Goal: Task Accomplishment & Management: Manage account settings

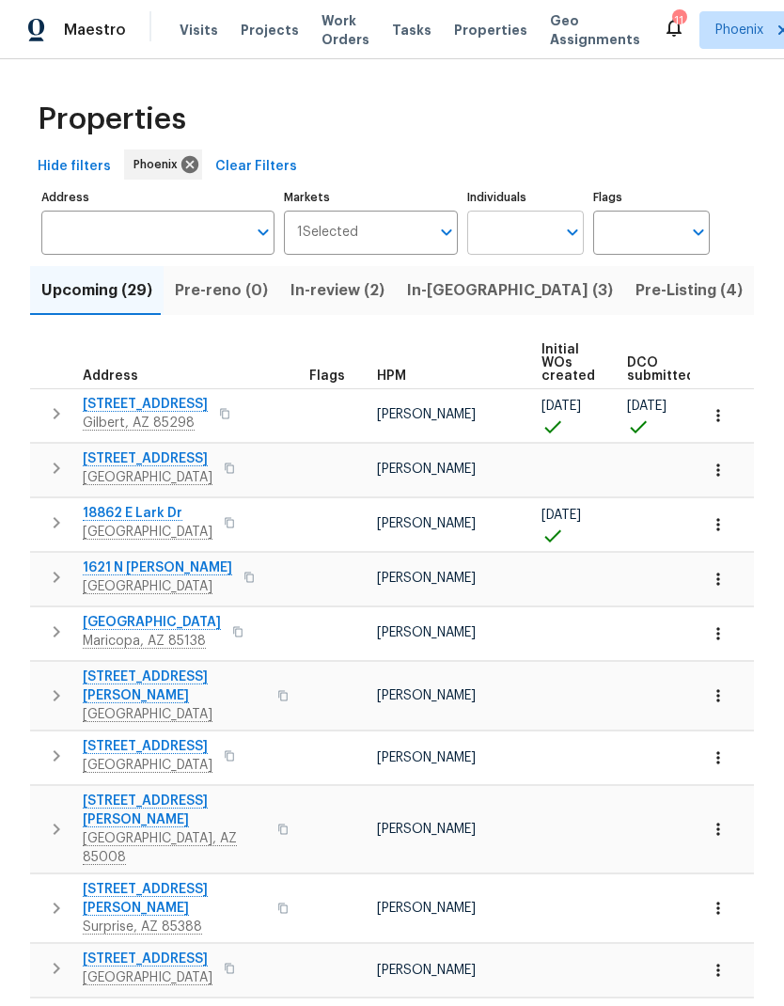
click at [533, 232] on input "Individuals" at bounding box center [511, 233] width 88 height 44
type input "Austin"
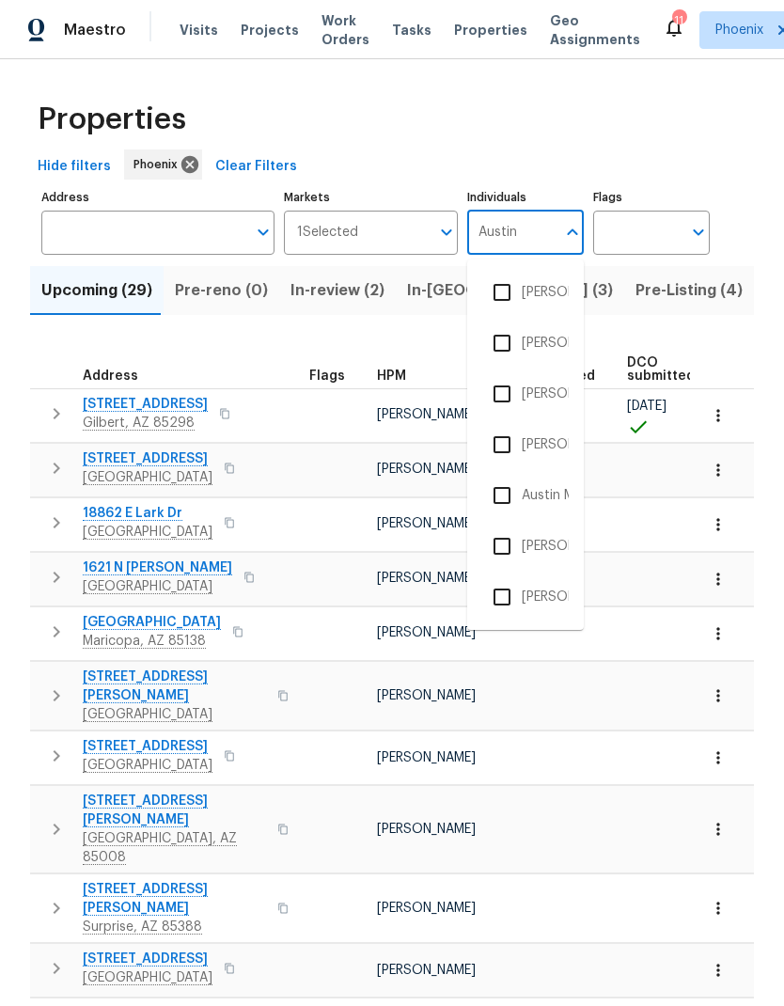
click at [506, 343] on input "checkbox" at bounding box center [501, 343] width 39 height 39
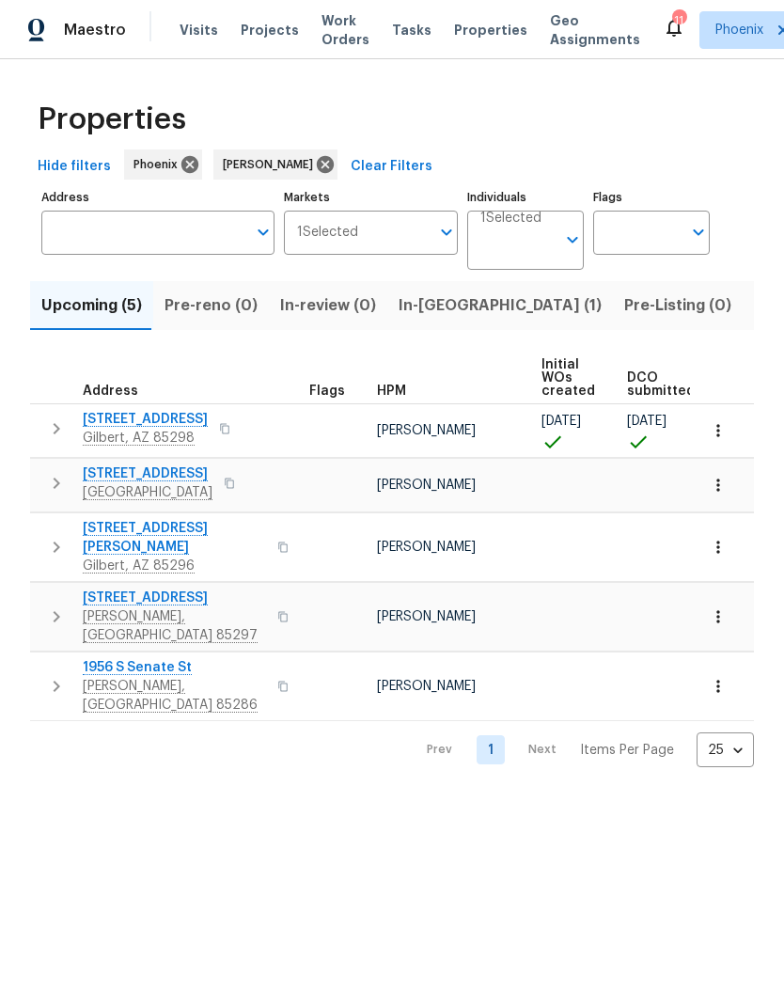
click at [439, 309] on span "In-reno (1)" at bounding box center [500, 305] width 203 height 26
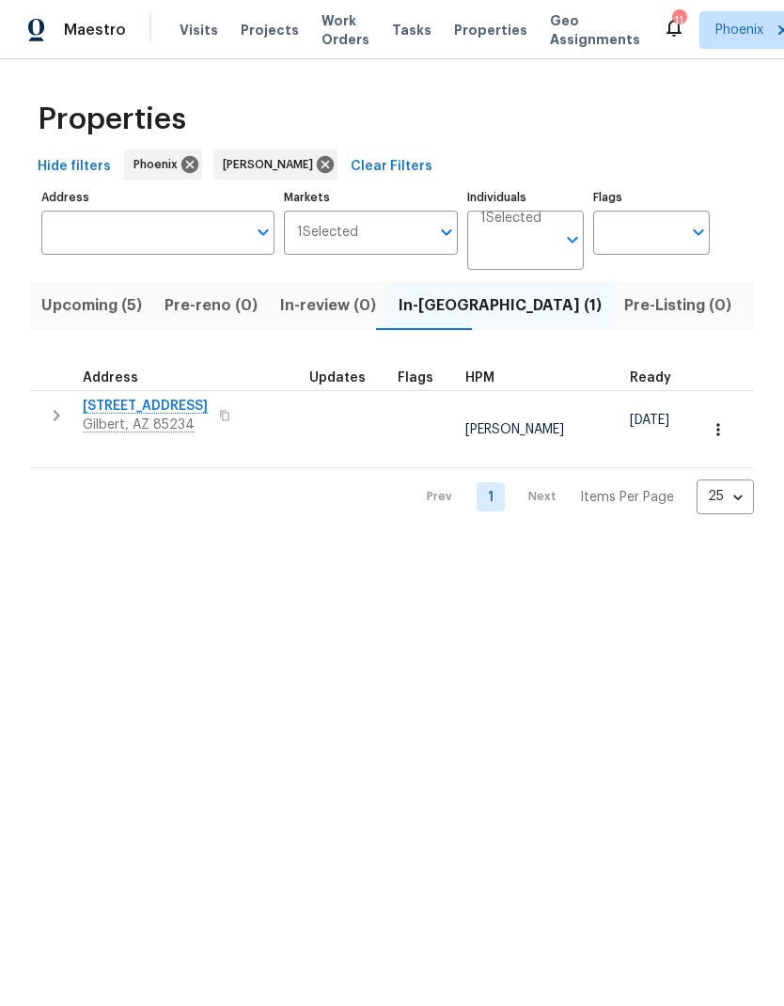
click at [228, 315] on span "Pre-reno (0)" at bounding box center [211, 305] width 93 height 26
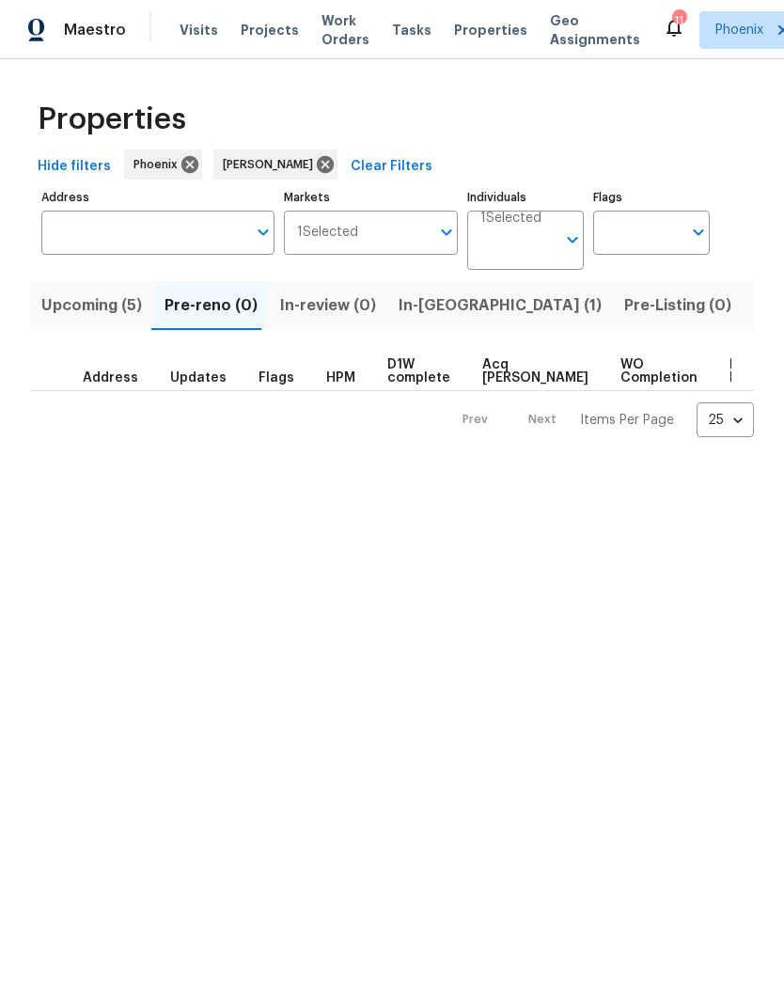
click at [110, 308] on span "Upcoming (5)" at bounding box center [91, 305] width 101 height 26
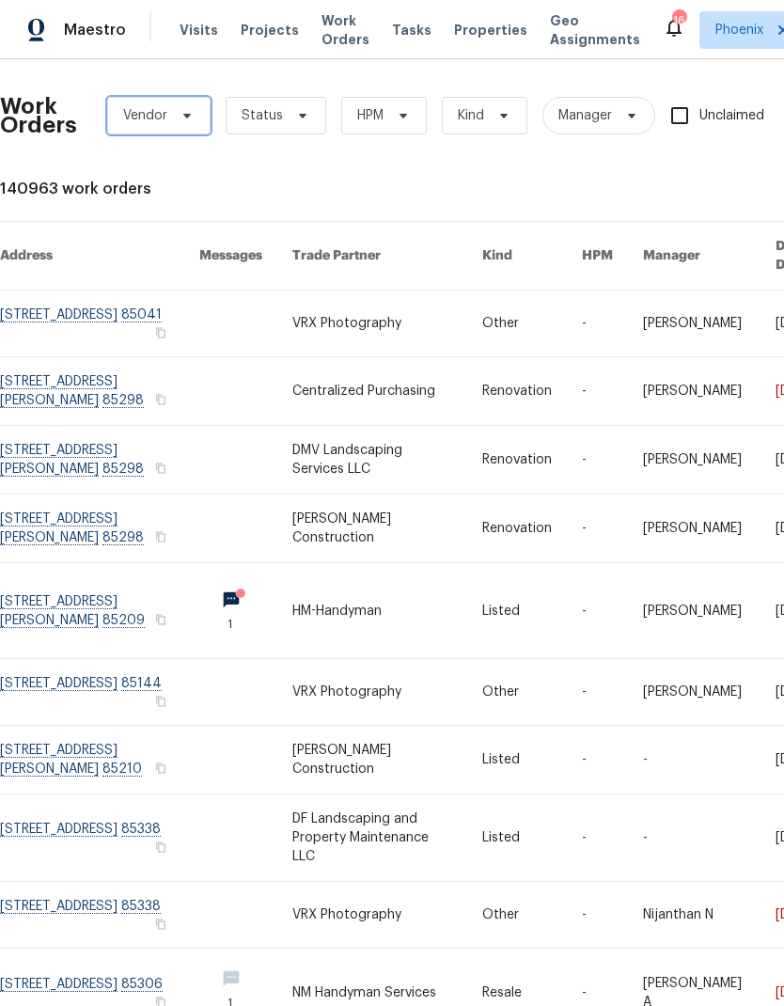
click at [188, 110] on icon at bounding box center [187, 115] width 15 height 15
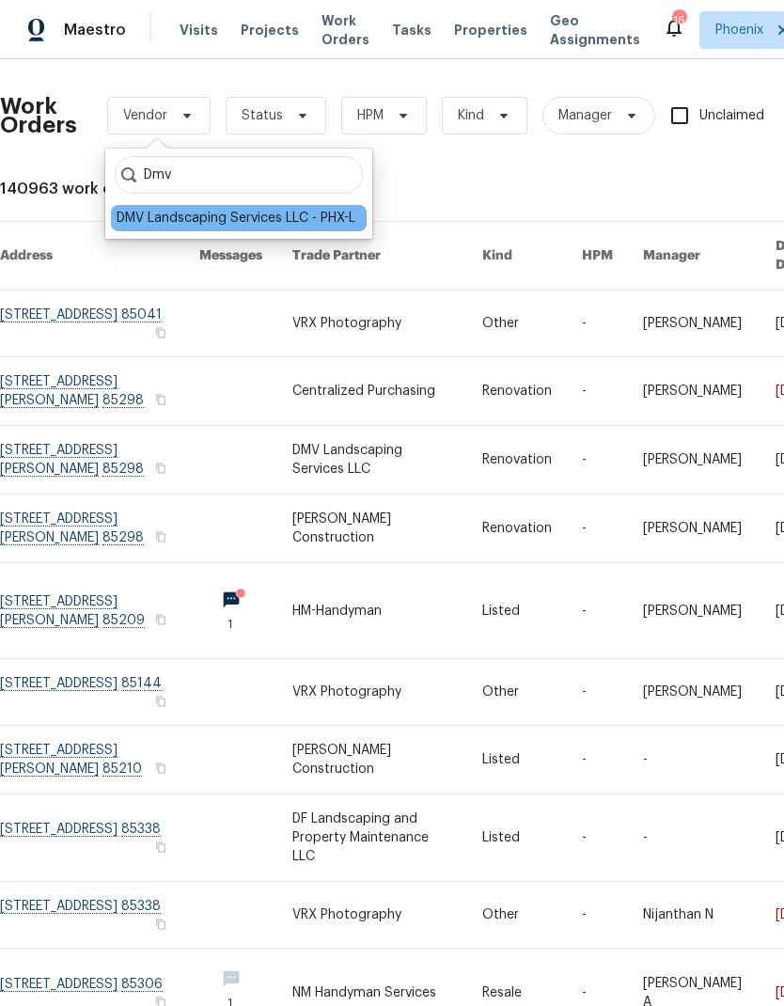
type input "Dmv"
click at [271, 211] on div "DMV Landscaping Services LLC - PHX-L" at bounding box center [236, 218] width 239 height 19
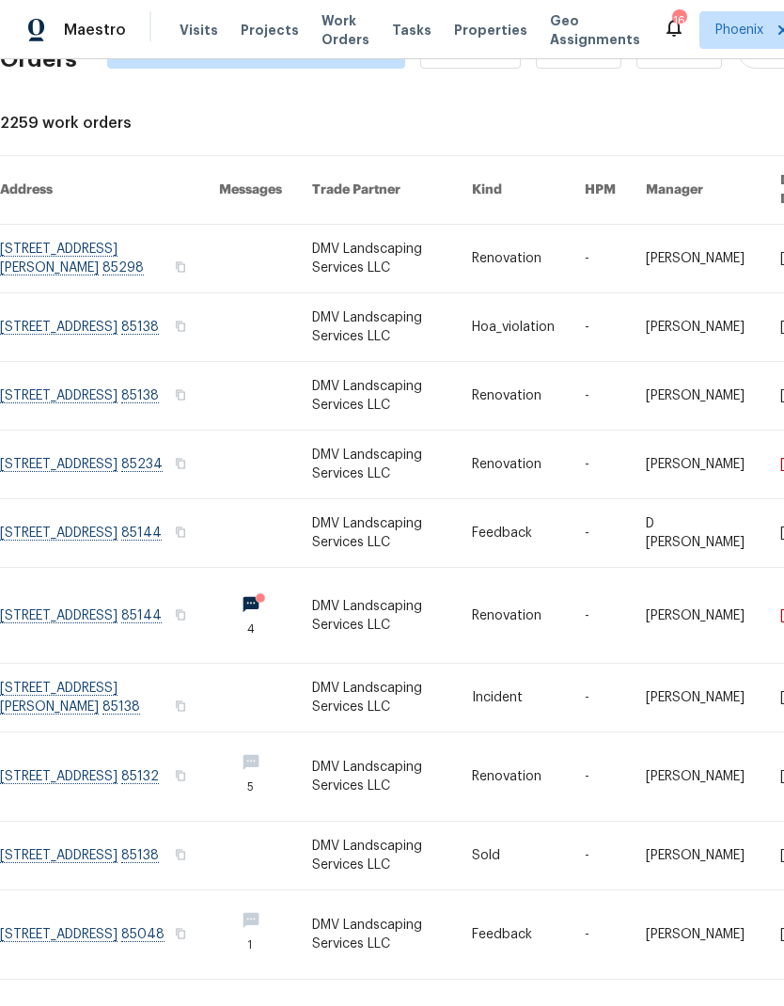
scroll to position [66, 0]
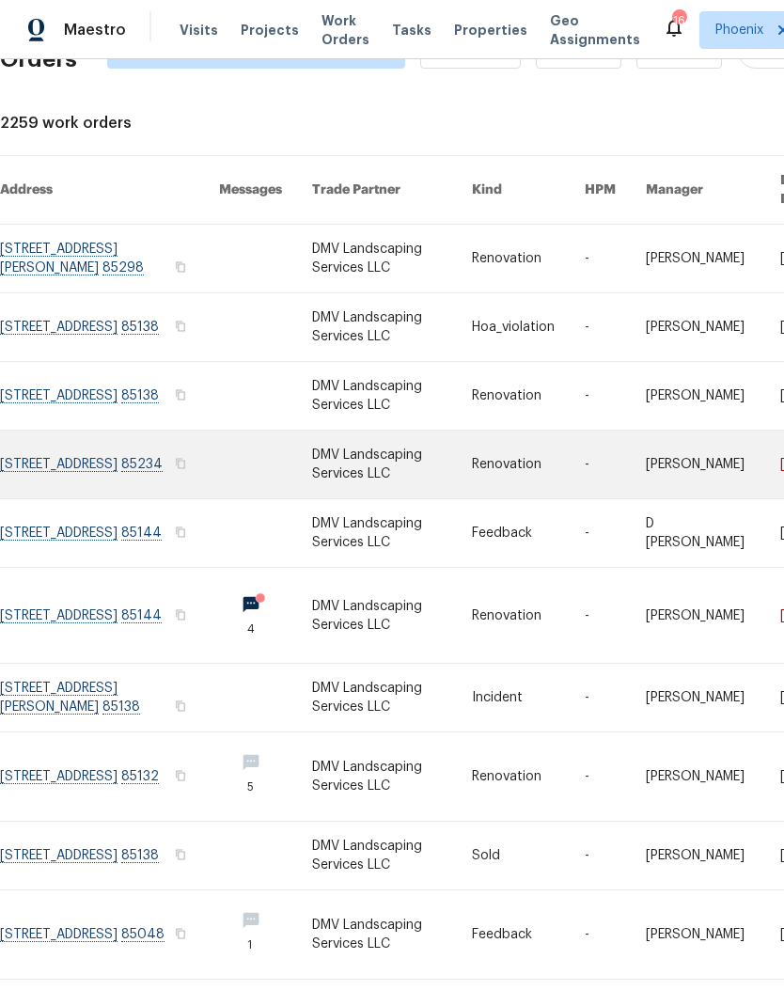
click at [157, 471] on link at bounding box center [109, 465] width 219 height 68
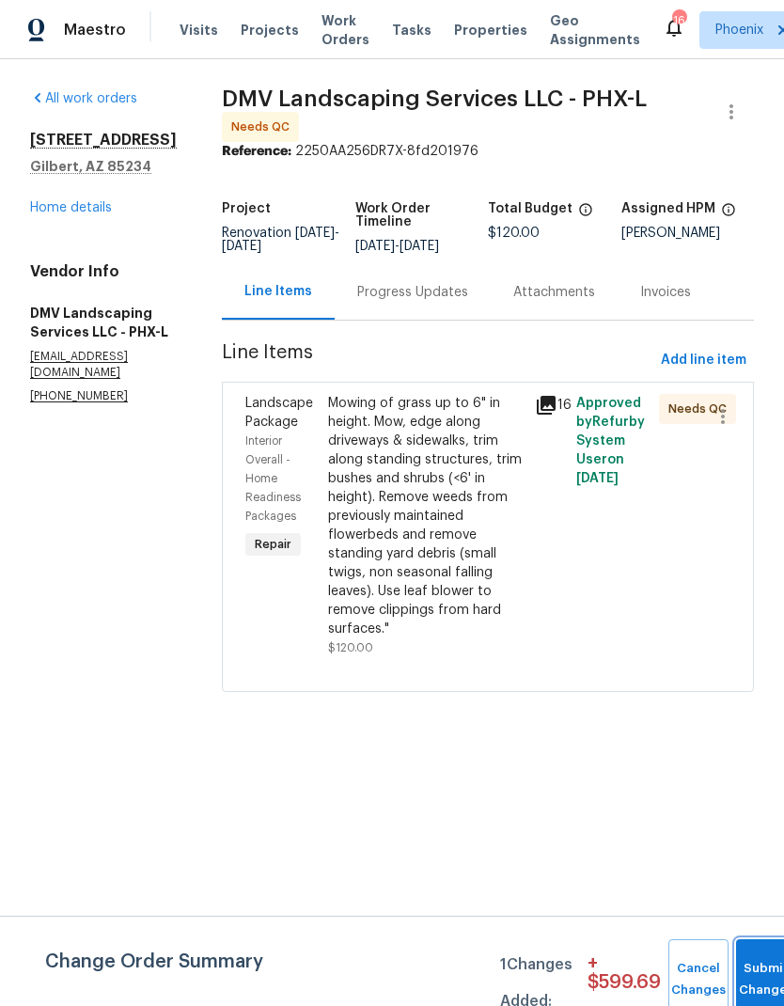
click at [772, 962] on button "Submit Changes" at bounding box center [766, 979] width 60 height 81
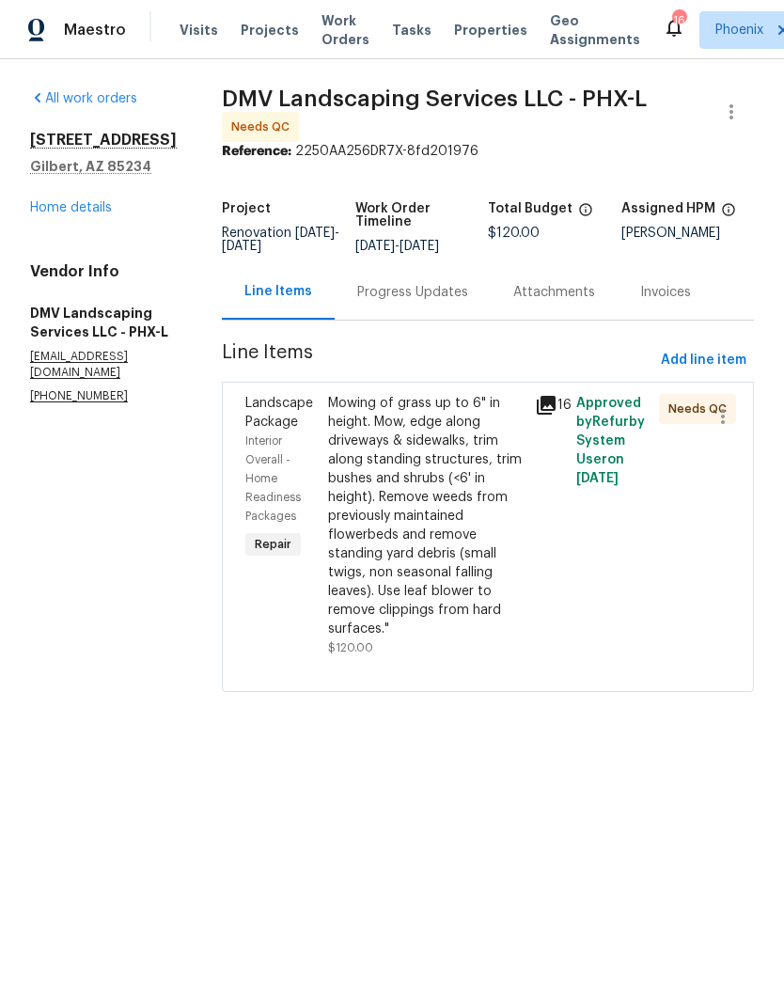
click at [430, 541] on div "Mowing of grass up to 6" in height. Mow, edge along driveways & sidewalks, trim…" at bounding box center [426, 516] width 196 height 245
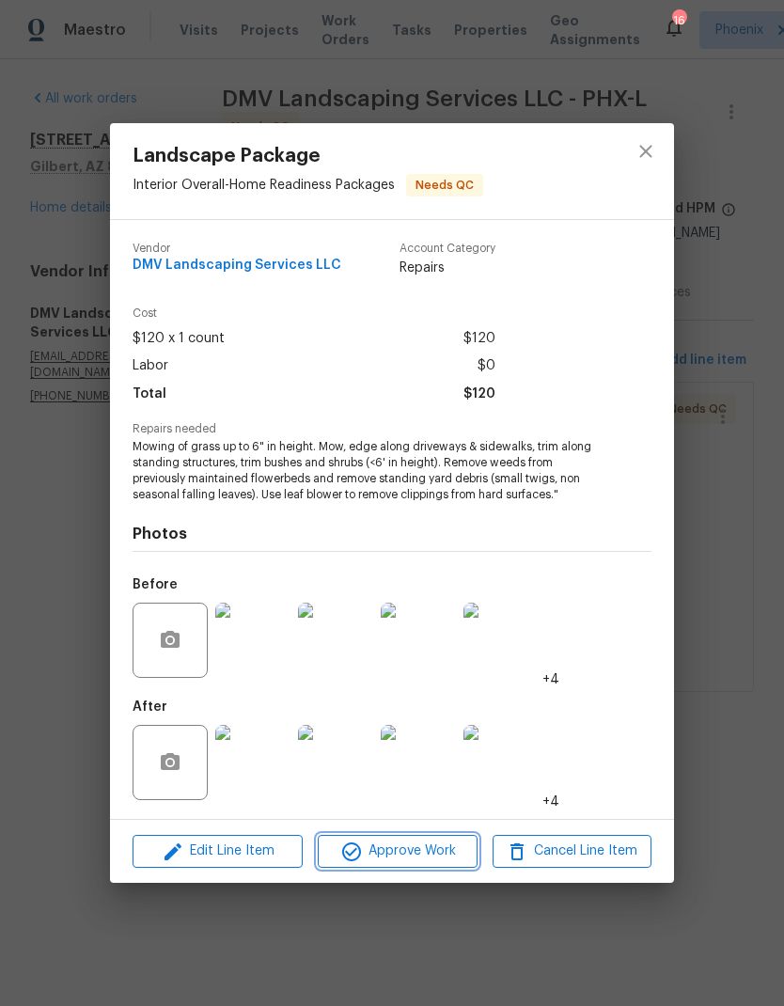
click at [435, 857] on span "Approve Work" at bounding box center [398, 852] width 148 height 24
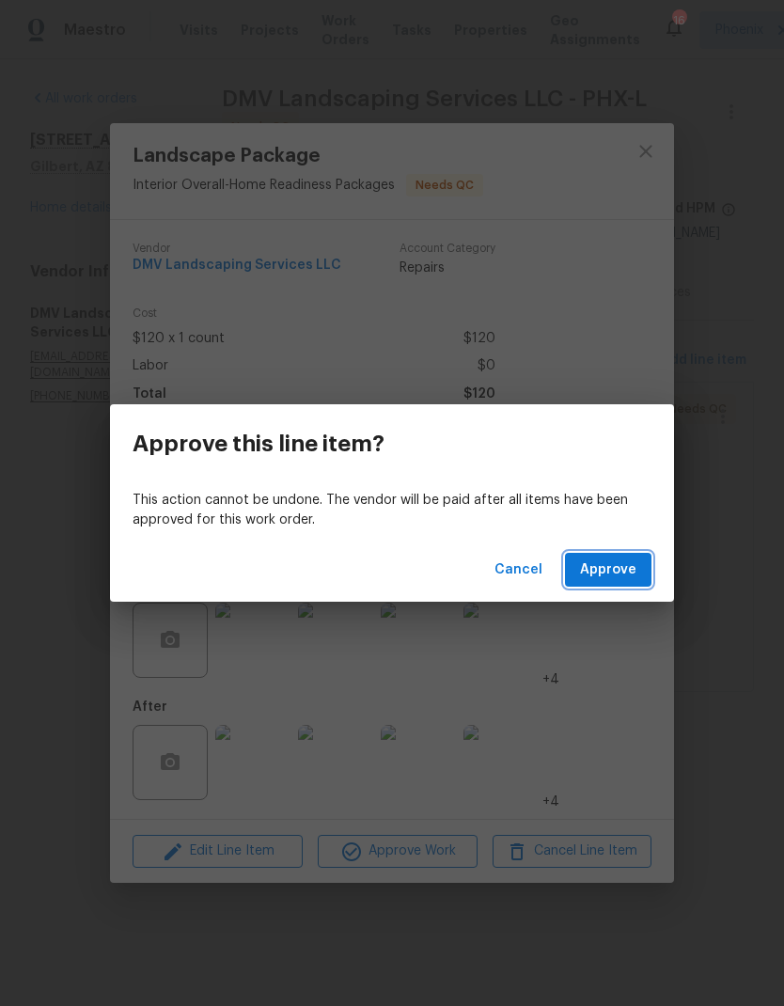
click at [630, 564] on span "Approve" at bounding box center [608, 571] width 56 height 24
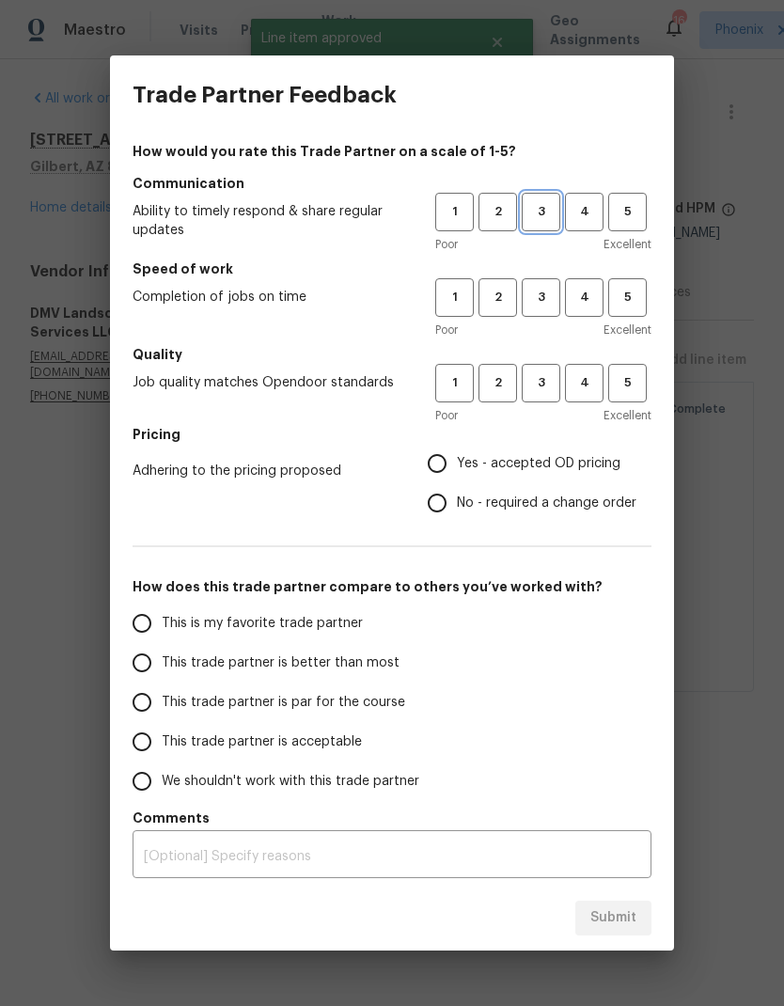
click at [540, 220] on span "3" at bounding box center [541, 212] width 35 height 22
click at [546, 290] on span "3" at bounding box center [541, 298] width 35 height 22
click at [547, 386] on span "3" at bounding box center [541, 383] width 35 height 22
click at [725, 483] on div "Trade Partner Feedback How would you rate this Trade Partner on a scale of 1-5?…" at bounding box center [392, 503] width 784 height 1006
click at [141, 715] on input "This trade partner is par for the course" at bounding box center [141, 702] width 39 height 39
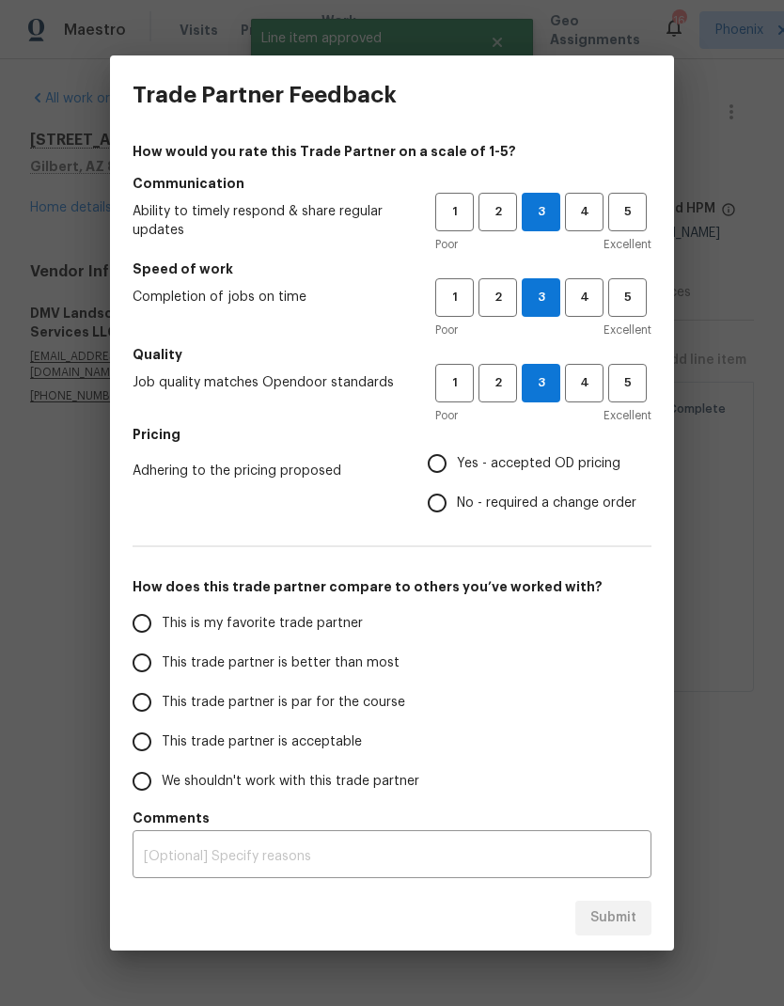
radio input "true"
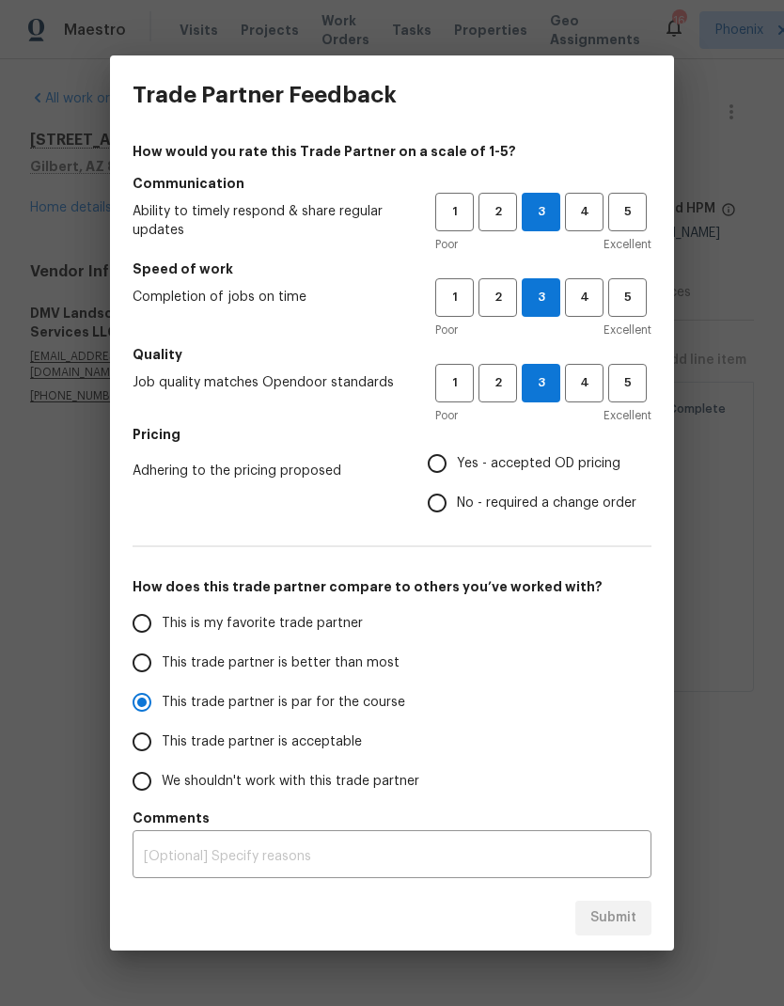
click at [615, 718] on div "This is my favorite trade partner This trade partner is better than most This t…" at bounding box center [392, 702] width 519 height 197
click at [438, 467] on input "Yes - accepted OD pricing" at bounding box center [437, 463] width 39 height 39
click at [626, 918] on span "Submit" at bounding box center [614, 919] width 46 height 24
radio input "false"
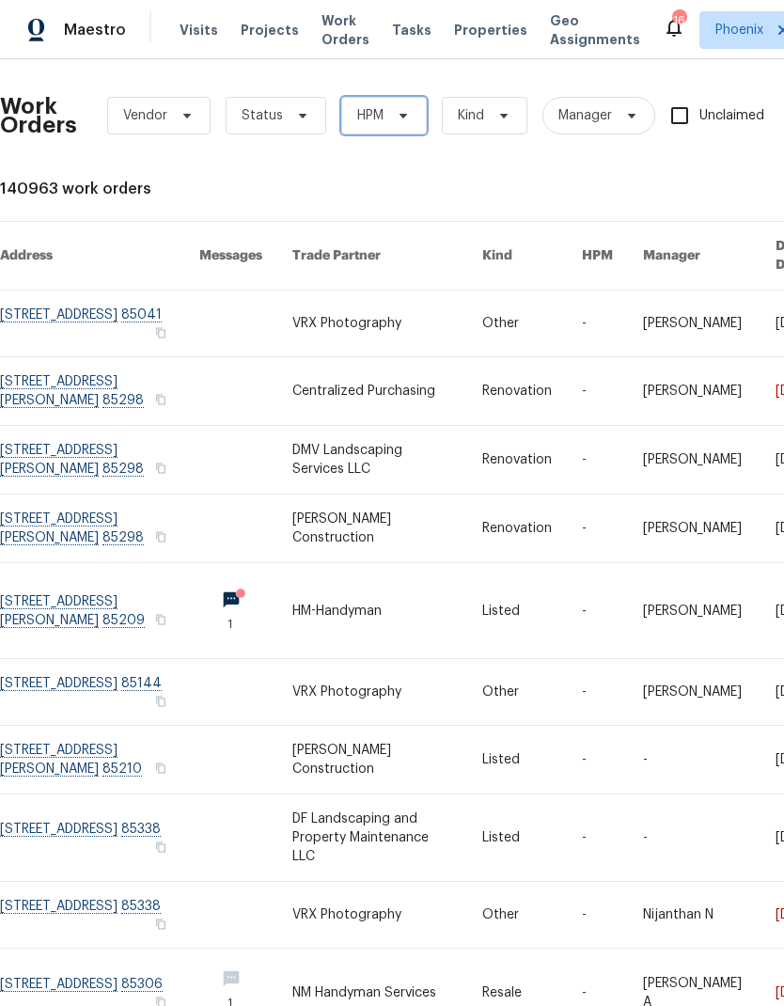
click at [390, 118] on span at bounding box center [400, 115] width 21 height 15
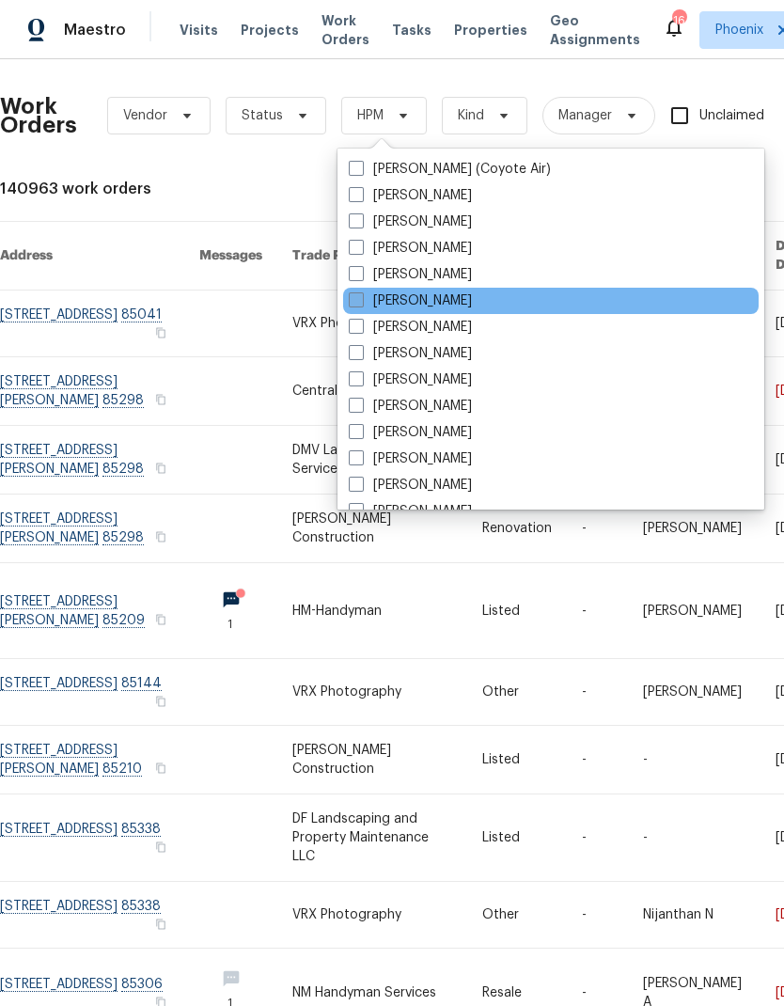
click at [351, 308] on label "[PERSON_NAME]" at bounding box center [410, 301] width 123 height 19
click at [351, 304] on input "[PERSON_NAME]" at bounding box center [355, 298] width 12 height 12
checkbox input "true"
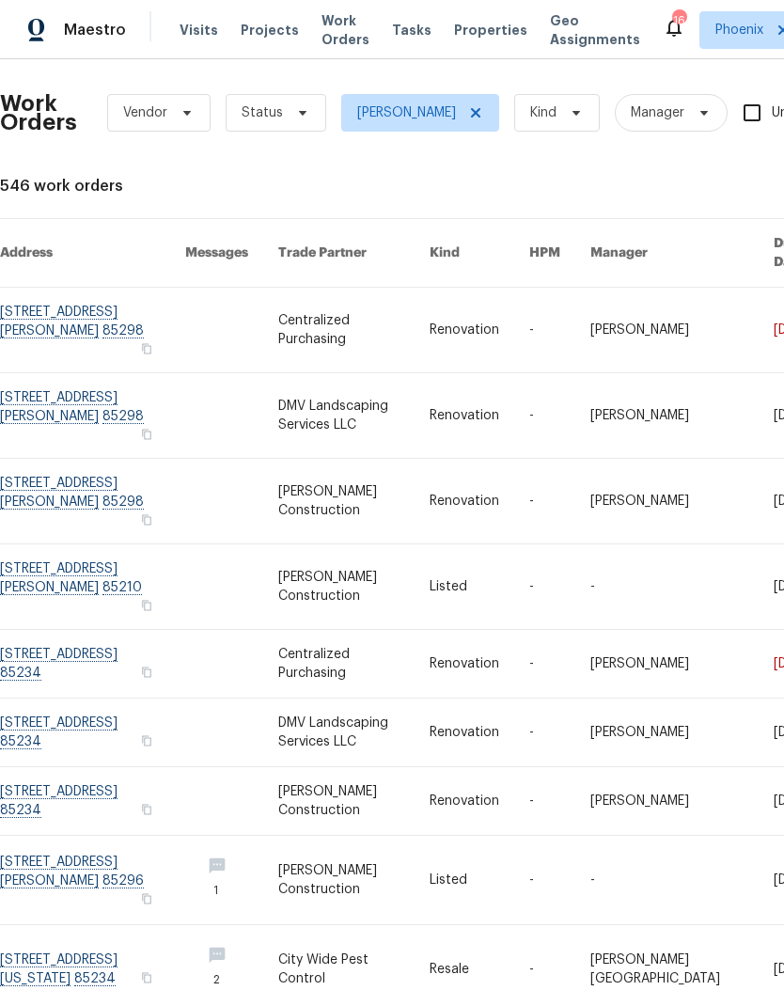
scroll to position [3, 0]
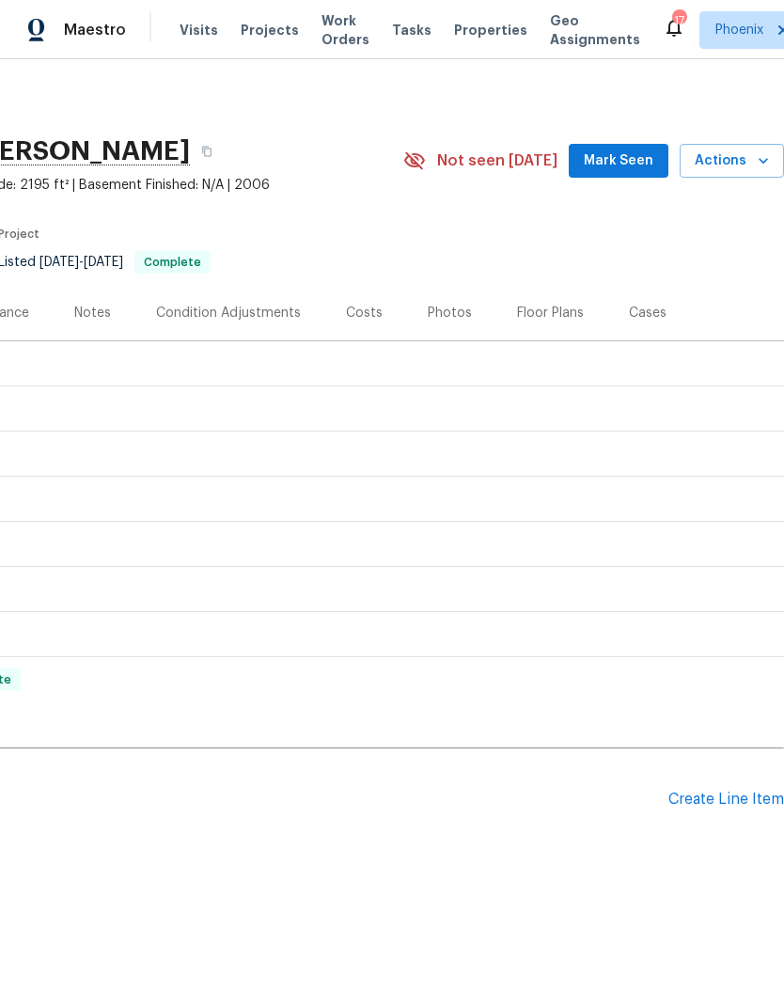
scroll to position [0, 278]
click at [717, 805] on div "Create Line Item" at bounding box center [727, 800] width 116 height 18
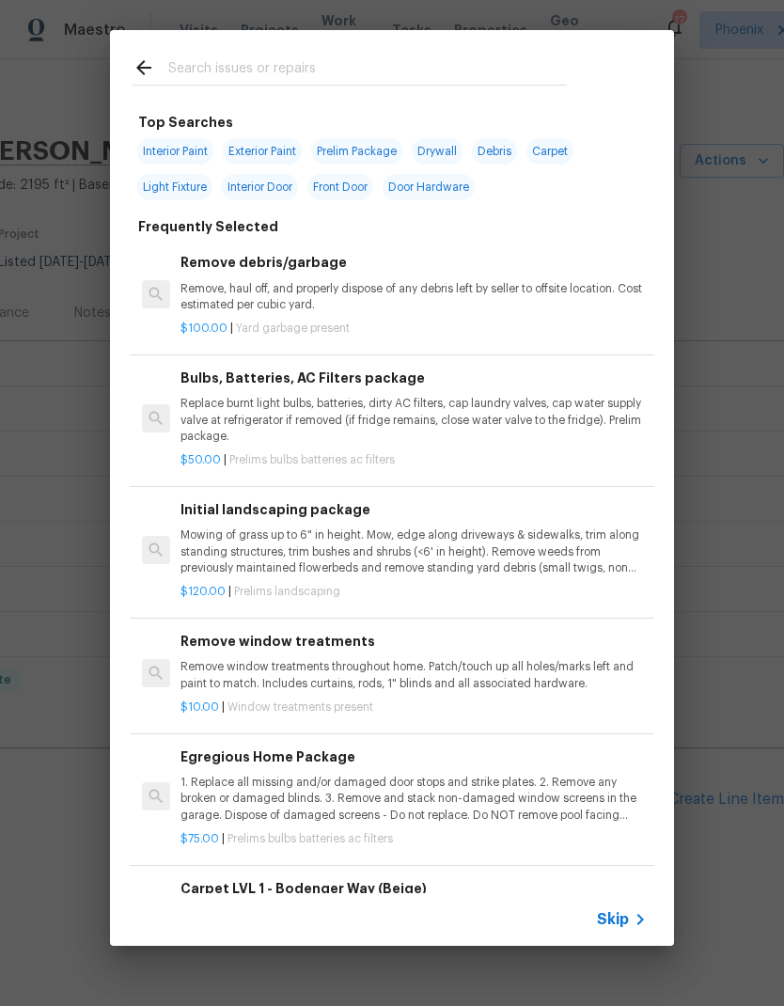
click at [331, 73] on input "text" at bounding box center [367, 70] width 399 height 28
click at [555, 61] on input "text" at bounding box center [367, 70] width 399 height 28
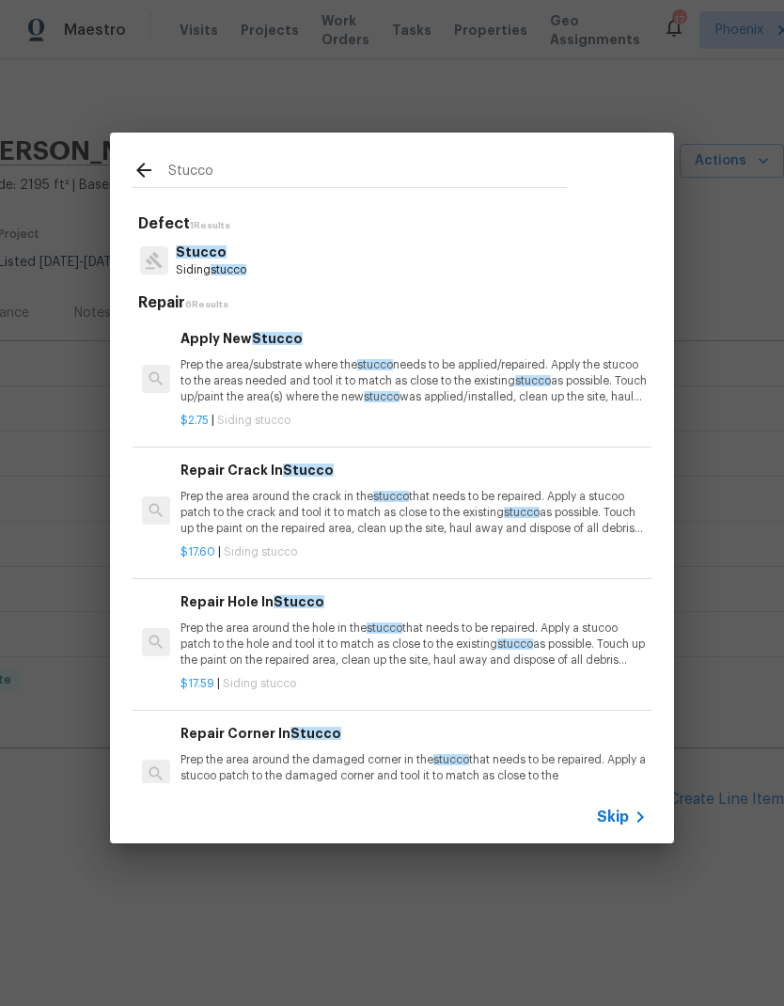
click at [336, 173] on input "Stucco" at bounding box center [367, 173] width 399 height 28
click at [335, 173] on input "Stucco" at bounding box center [367, 173] width 399 height 28
click at [342, 170] on input "Stucco" at bounding box center [367, 173] width 399 height 28
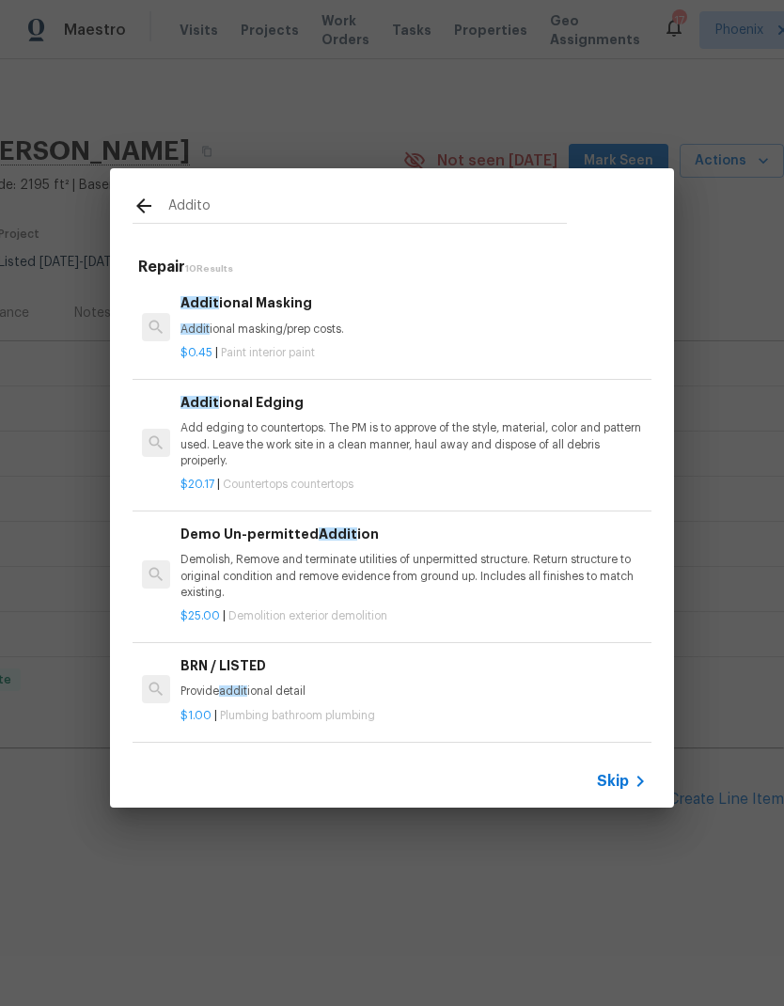
type input "Additon"
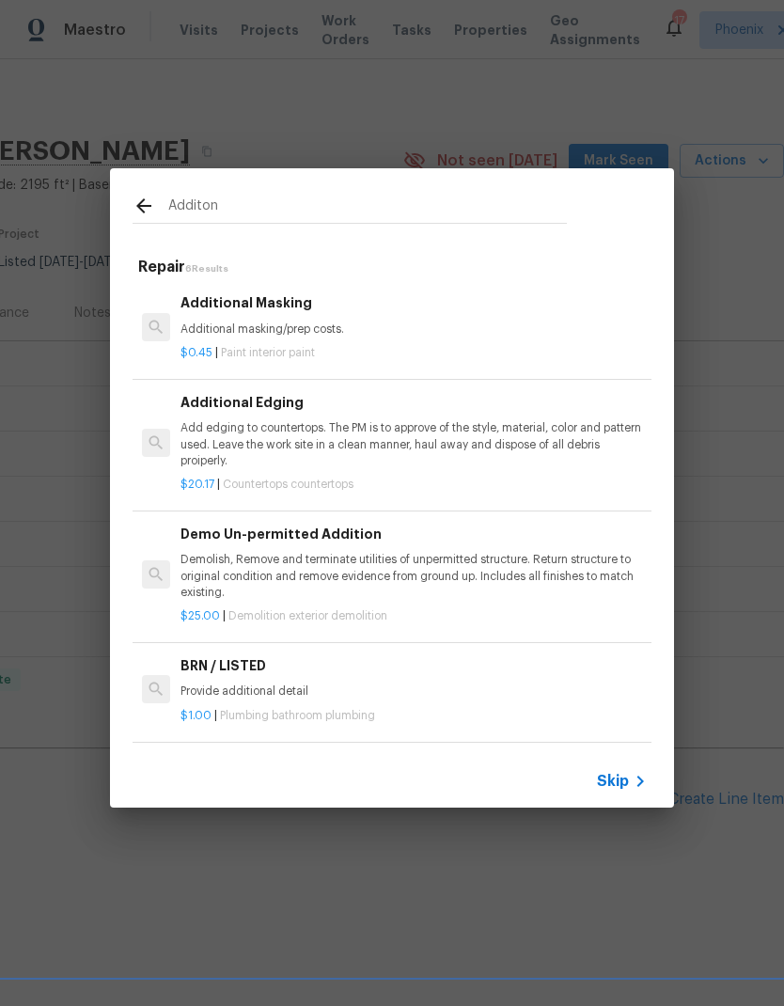
click at [541, 579] on p "Demolish, Remove and terminate utilities of unpermitted structure. Return struc…" at bounding box center [414, 576] width 466 height 48
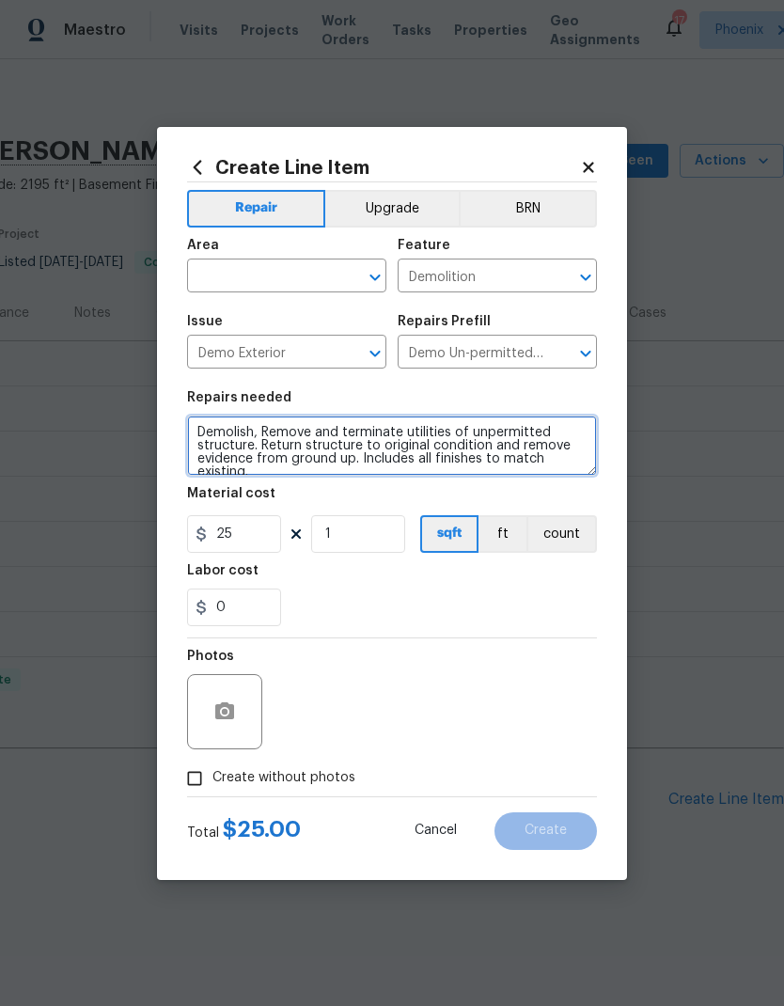
click at [498, 452] on textarea "Demolish, Remove and terminate utilities of unpermitted structure. Return struc…" at bounding box center [392, 446] width 410 height 60
click at [498, 451] on textarea "Demolish, Remove and terminate utilities of unpermitted structure. Return struc…" at bounding box center [392, 446] width 410 height 60
click at [536, 455] on textarea "Demolish, Remove and terminate utilities of unpermitted structure. Return struc…" at bounding box center [392, 446] width 410 height 60
click at [535, 454] on textarea "Demolish, Remove and terminate utilities of unpermitted structure. Return struc…" at bounding box center [392, 446] width 410 height 60
click at [536, 459] on textarea "Demolish, Remove and terminate utilities of unpermitted structure. Return struc…" at bounding box center [392, 446] width 410 height 60
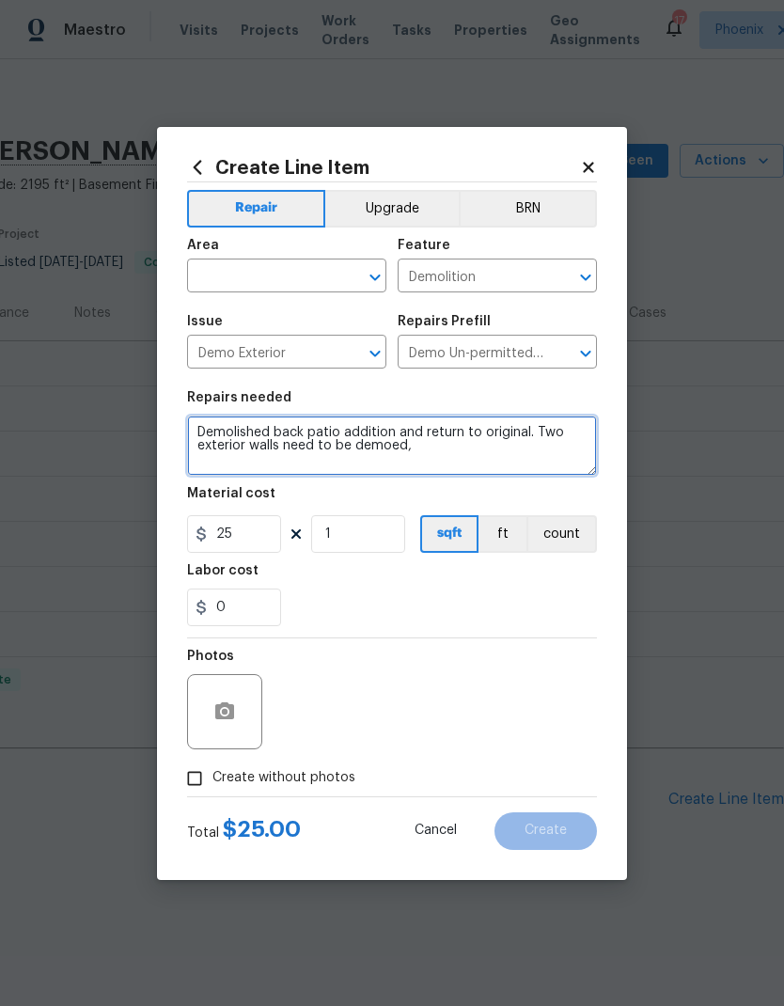
click at [539, 427] on textarea "Demolished back patio addition and return to original. Two exterior walls need …" at bounding box center [392, 446] width 410 height 60
click at [417, 445] on textarea "Demolished back patio addition and return to original. Two exterior walls need …" at bounding box center [392, 446] width 410 height 60
click at [556, 426] on textarea "Demolished back patio addition and return to original. Two exterior walls." at bounding box center [392, 446] width 410 height 60
click at [568, 420] on textarea "Demolished back patio addition and return to original. Two exterior walls." at bounding box center [392, 446] width 410 height 60
click at [564, 426] on textarea "Demolished back patio addition and return to original. Two exterior walls." at bounding box center [392, 446] width 410 height 60
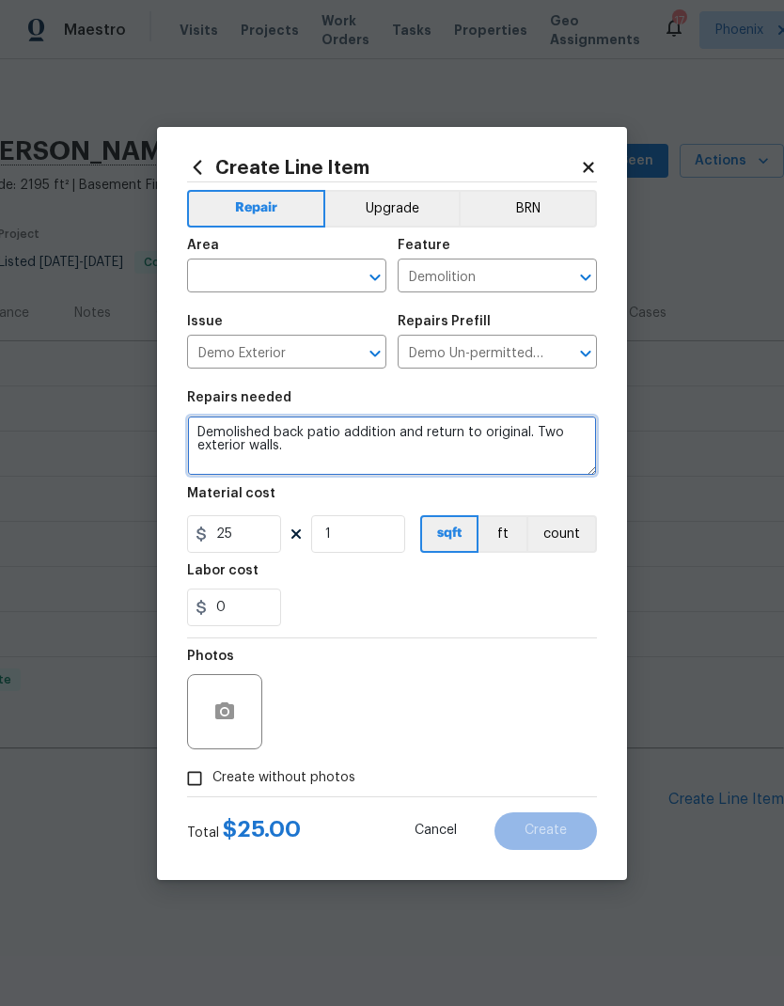
click at [552, 433] on textarea "Demolished back patio addition and return to original. Two exterior walls." at bounding box center [392, 446] width 410 height 60
click at [536, 461] on textarea "Demolished back patio addition and return to original. Demo two non-original ex…" at bounding box center [392, 446] width 410 height 60
click at [559, 464] on textarea "Demolished back patio addition and return to original. Demo two non-original ex…" at bounding box center [392, 446] width 410 height 60
click at [559, 455] on textarea "Demolished back patio addition and return to original. Demo two non-original ex…" at bounding box center [392, 446] width 410 height 60
click at [397, 440] on textarea "Demolished back patio addition and return to original. Demo two non-original ex…" at bounding box center [392, 446] width 410 height 60
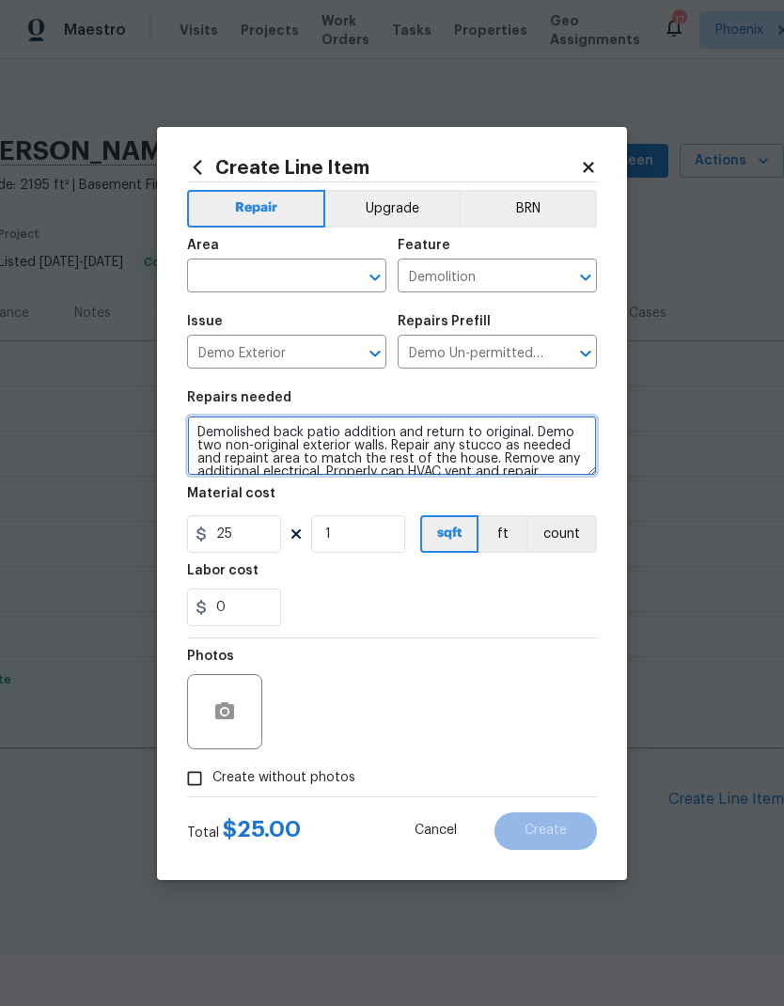
click at [580, 466] on textarea "Demolished back patio addition and return to original. Demo two non-original ex…" at bounding box center [392, 446] width 410 height 60
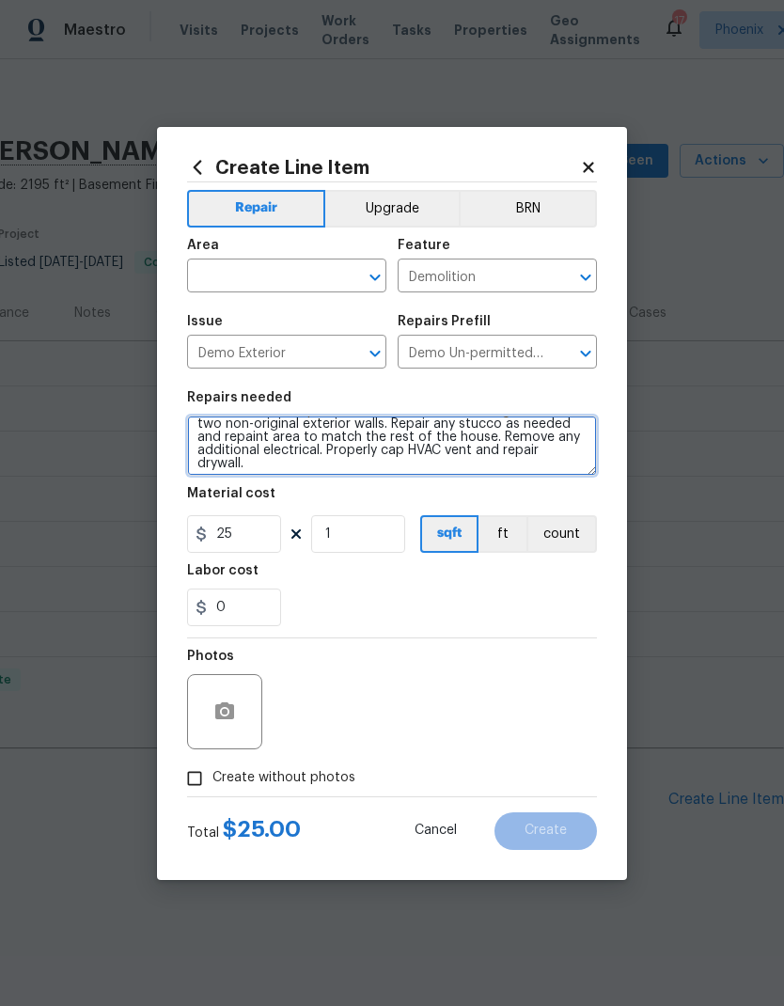
scroll to position [23, 0]
click at [525, 473] on textarea "Demolished back patio addition and return to original. Demo two non-original ex…" at bounding box center [392, 446] width 410 height 60
click at [548, 468] on textarea "Demolished back patio addition and return to original. Demo two non-original ex…" at bounding box center [392, 446] width 410 height 60
click at [453, 450] on textarea "Demolished back patio addition and return to original. Demo two non-original ex…" at bounding box center [392, 446] width 410 height 60
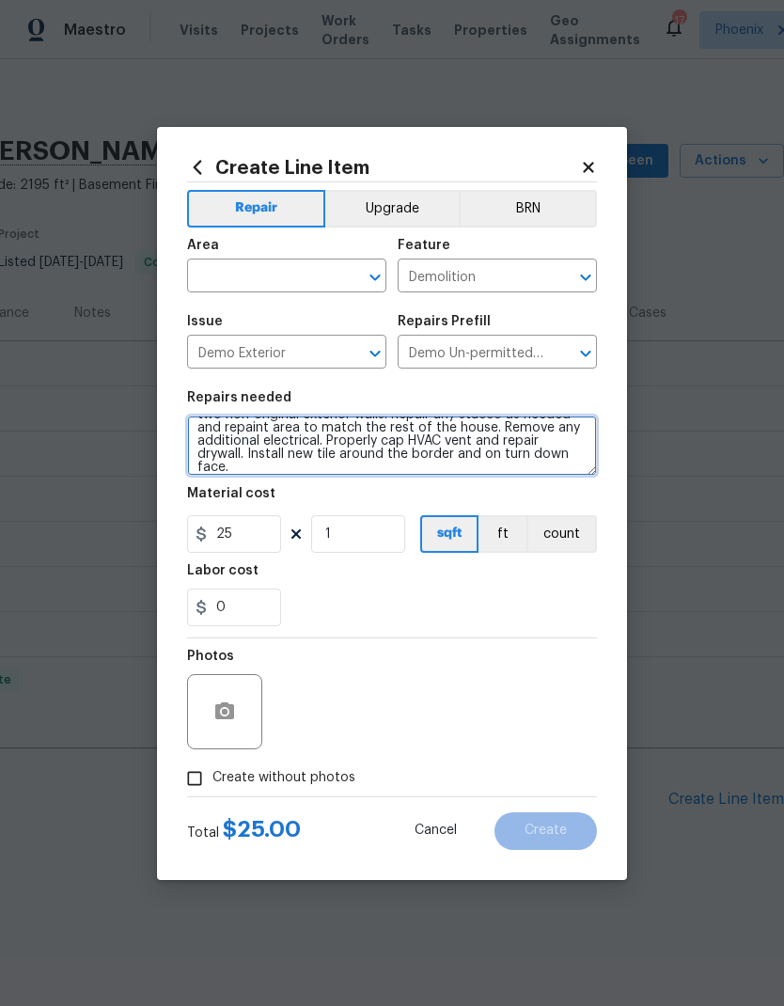
click at [556, 469] on textarea "Demolished back patio addition and return to original. Demo two non-original ex…" at bounding box center [392, 446] width 410 height 60
click at [459, 450] on textarea "Demolished back patio addition and return to original. Demo two non-original ex…" at bounding box center [392, 446] width 410 height 60
click at [564, 468] on textarea "Demolished back patio addition and return to original. Demo two non-original ex…" at bounding box center [392, 446] width 410 height 60
click at [463, 455] on textarea "Demolished back patio addition and return to original. Demo two non-original ex…" at bounding box center [392, 446] width 410 height 60
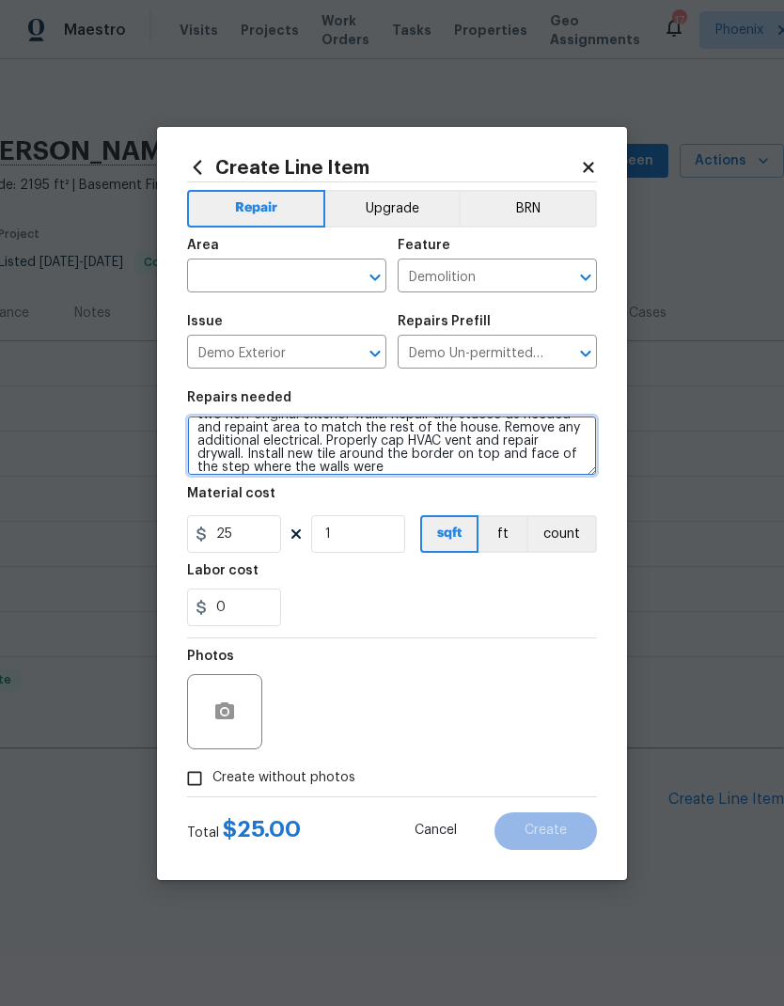
scroll to position [31, 0]
click at [564, 466] on textarea "Demolished back patio addition and return to original. Demo two non-original ex…" at bounding box center [392, 446] width 410 height 60
click at [249, 473] on textarea "Demolished back patio addition and return to original. Demo two non-original ex…" at bounding box center [392, 446] width 410 height 60
click at [468, 466] on textarea "Demolished back patio addition and return to original. Demo two non-original ex…" at bounding box center [392, 446] width 410 height 60
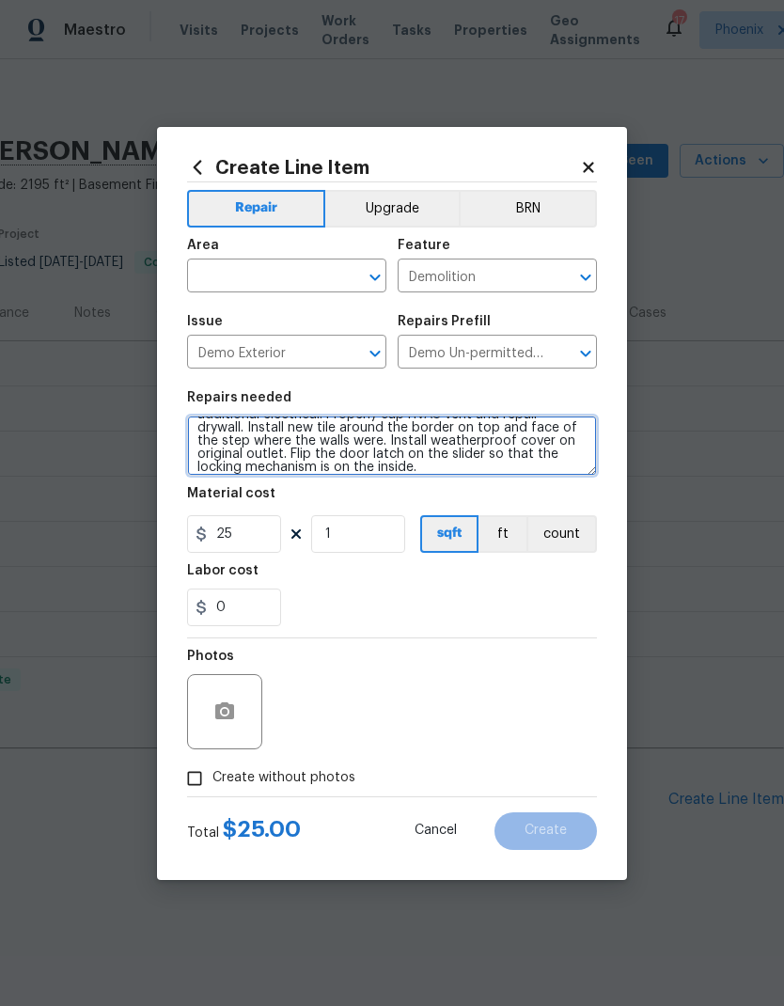
click at [584, 464] on textarea "Demolished back patio addition and return to original. Demo two non-original ex…" at bounding box center [392, 446] width 410 height 60
click at [575, 475] on textarea "Demolished back patio addition and return to original. Demo two non-original ex…" at bounding box center [392, 446] width 410 height 60
type textarea "Demolished back patio addition and return to original. Demo two non-original ex…"
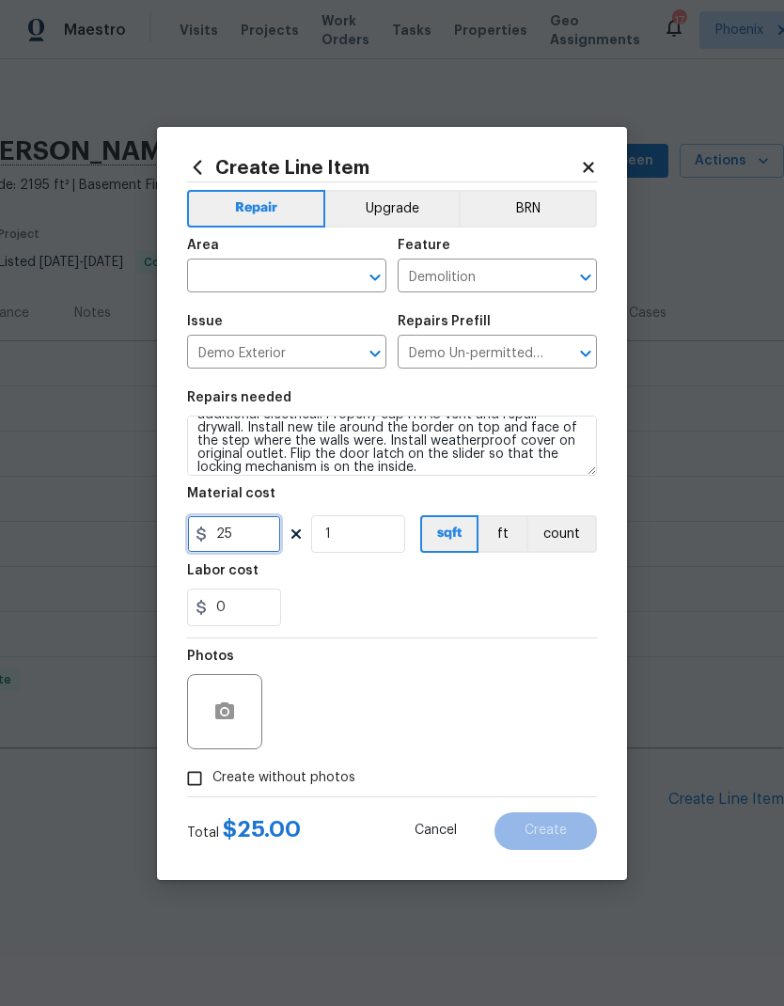
click at [234, 552] on input "25" at bounding box center [234, 534] width 94 height 38
type input "2000"
click at [563, 595] on div "0" at bounding box center [392, 608] width 410 height 38
click at [192, 778] on input "Create without photos" at bounding box center [195, 779] width 36 height 36
checkbox input "true"
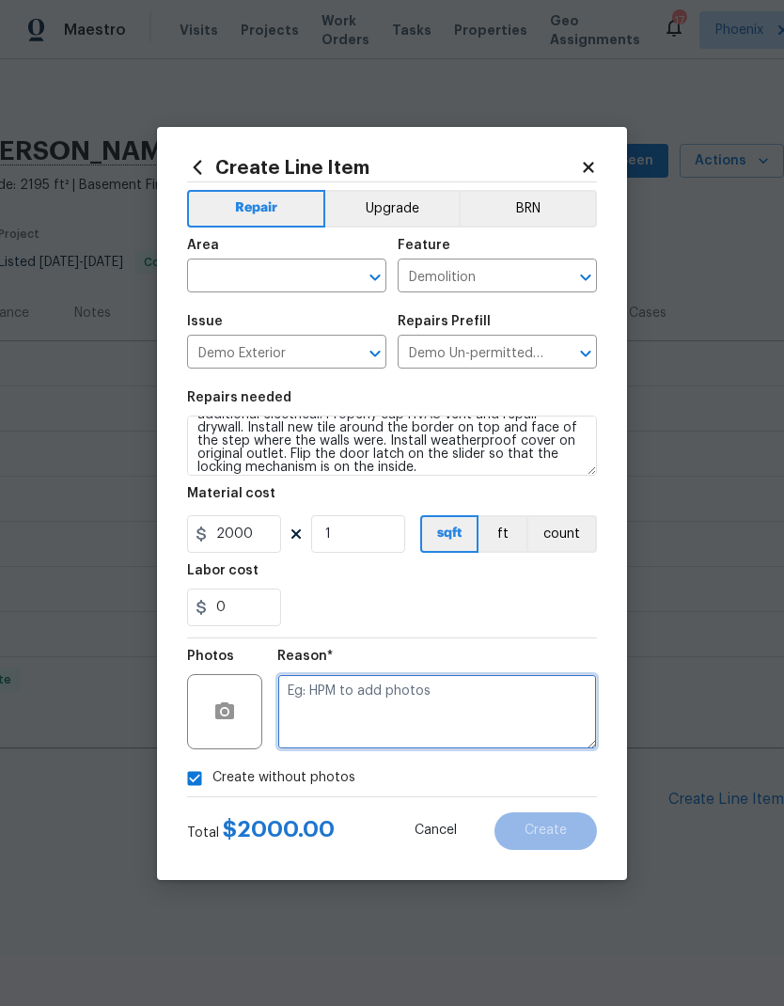
click at [470, 702] on textarea at bounding box center [437, 711] width 320 height 75
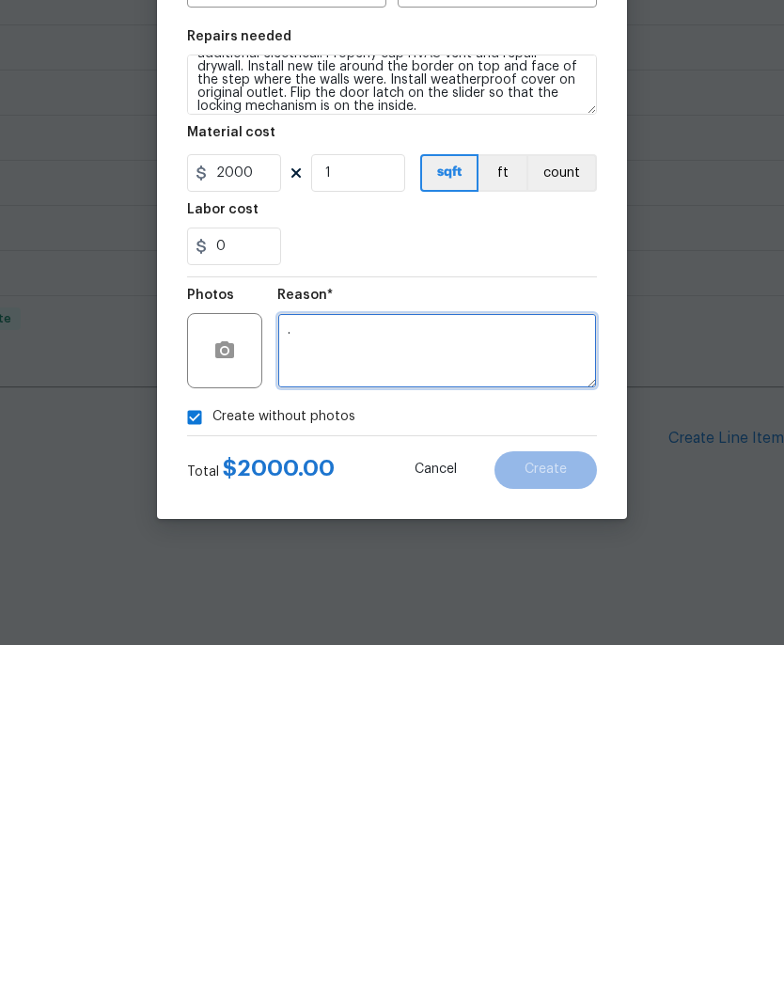
type textarea "."
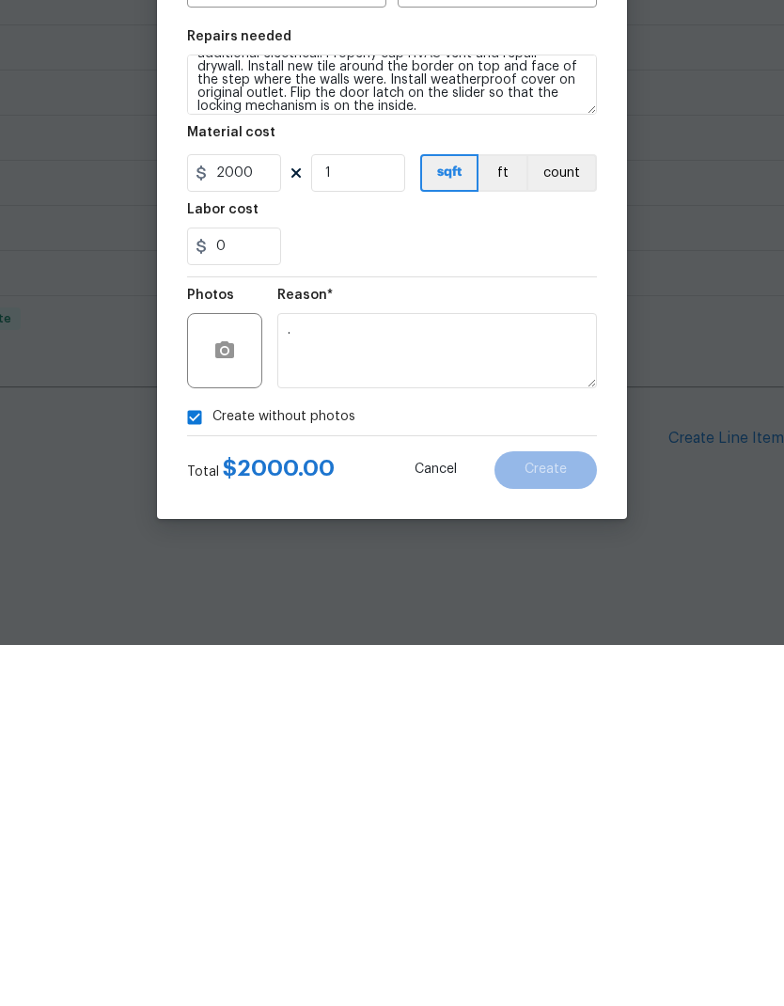
click at [568, 380] on section "Repairs needed Demolished back patio addition and return to original. Demo two …" at bounding box center [392, 509] width 410 height 258
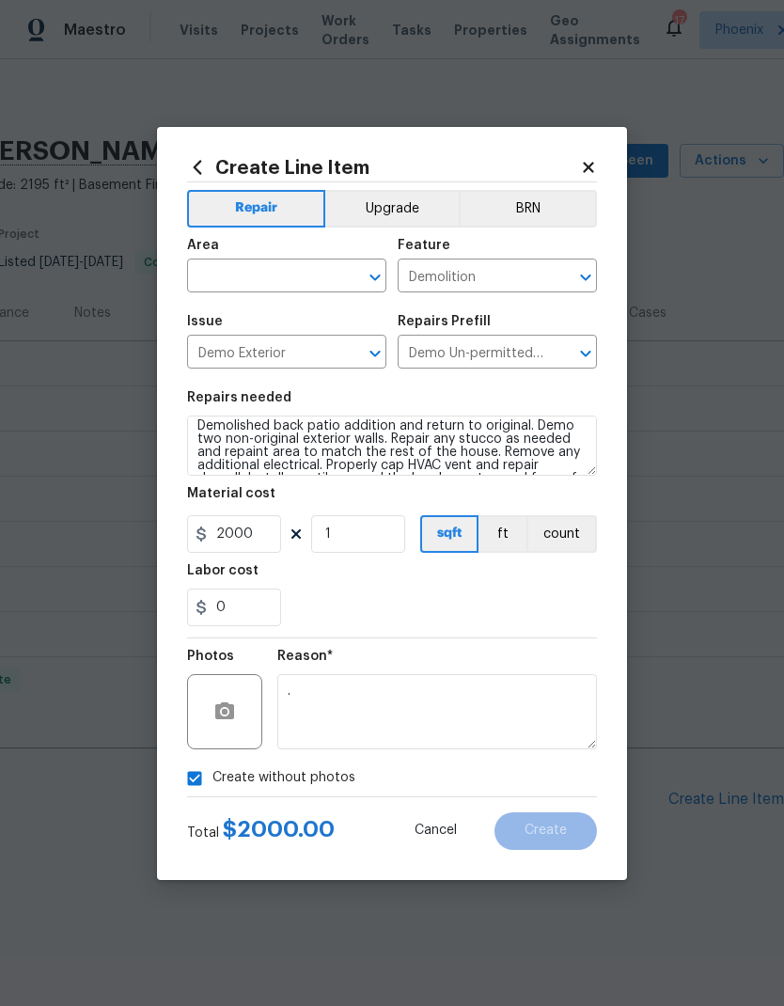
scroll to position [6, 0]
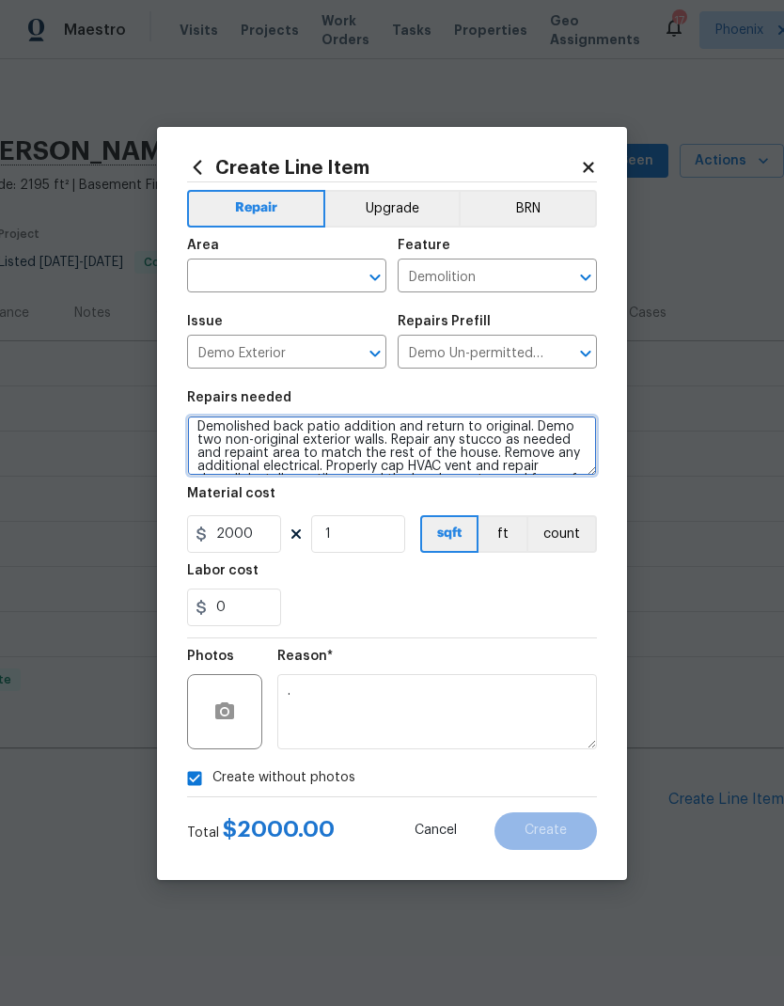
click at [277, 422] on textarea "Demolished back patio addition and return to original. Demo two non-original ex…" at bounding box center [392, 446] width 410 height 60
click at [565, 452] on textarea "Demolish back patio addition and return to original. Demo two non-original exte…" at bounding box center [392, 446] width 410 height 60
click at [513, 437] on textarea "Demolish back patio addition and return to original. Demo two non-original exte…" at bounding box center [392, 446] width 410 height 60
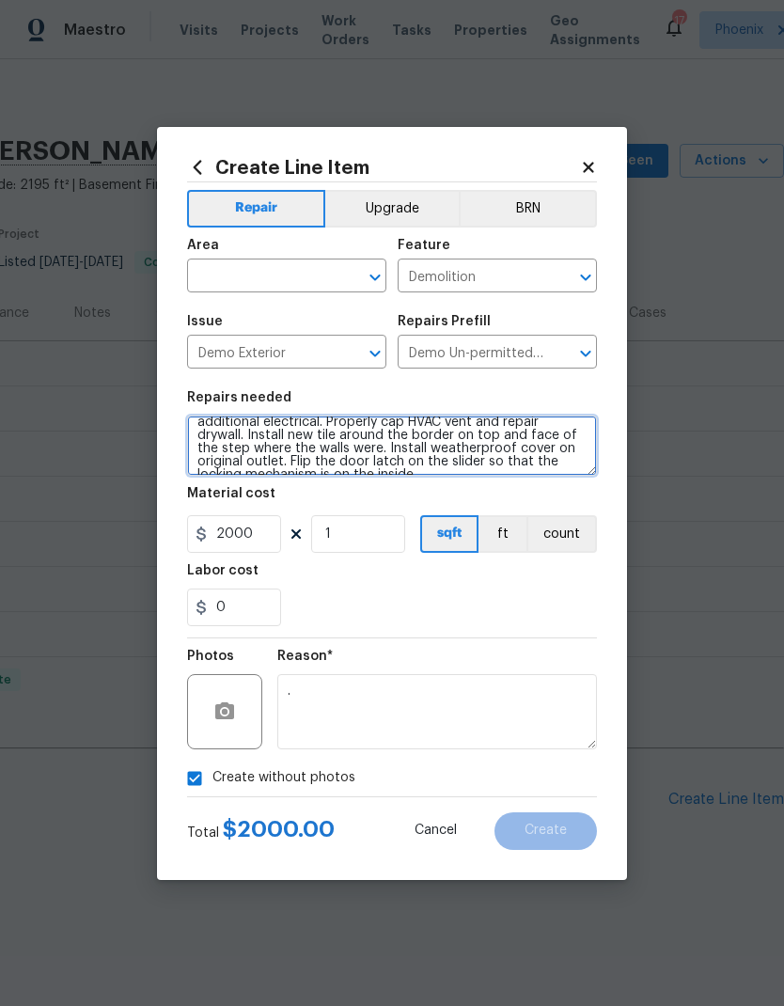
click at [551, 461] on textarea "Demolish back patio addition and return to original. Demo two non-original exte…" at bounding box center [392, 446] width 410 height 60
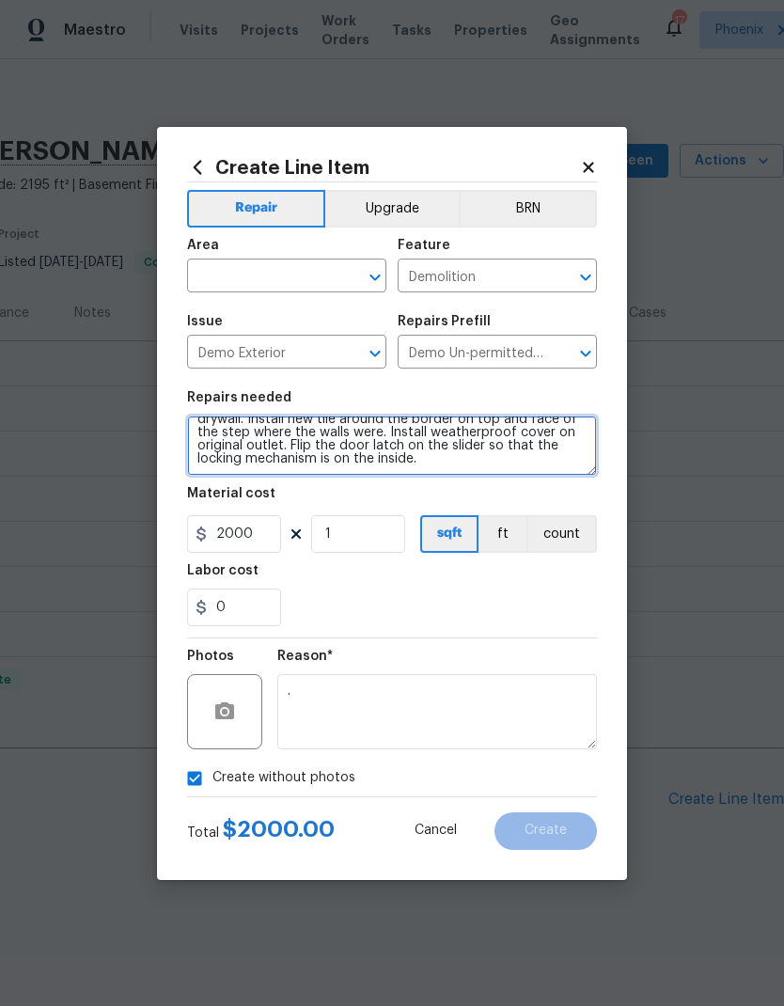
scroll to position [66, 0]
click at [547, 455] on textarea "Demolish back patio addition and return to original. Demo two non-original exte…" at bounding box center [392, 446] width 410 height 60
type textarea "Demolish back patio addition and return to original. Demo two non-original exte…"
click at [535, 498] on div "Material cost" at bounding box center [392, 499] width 410 height 24
click at [556, 453] on textarea "Demolish back patio addition and return to original. Demo two non-original exte…" at bounding box center [392, 446] width 410 height 60
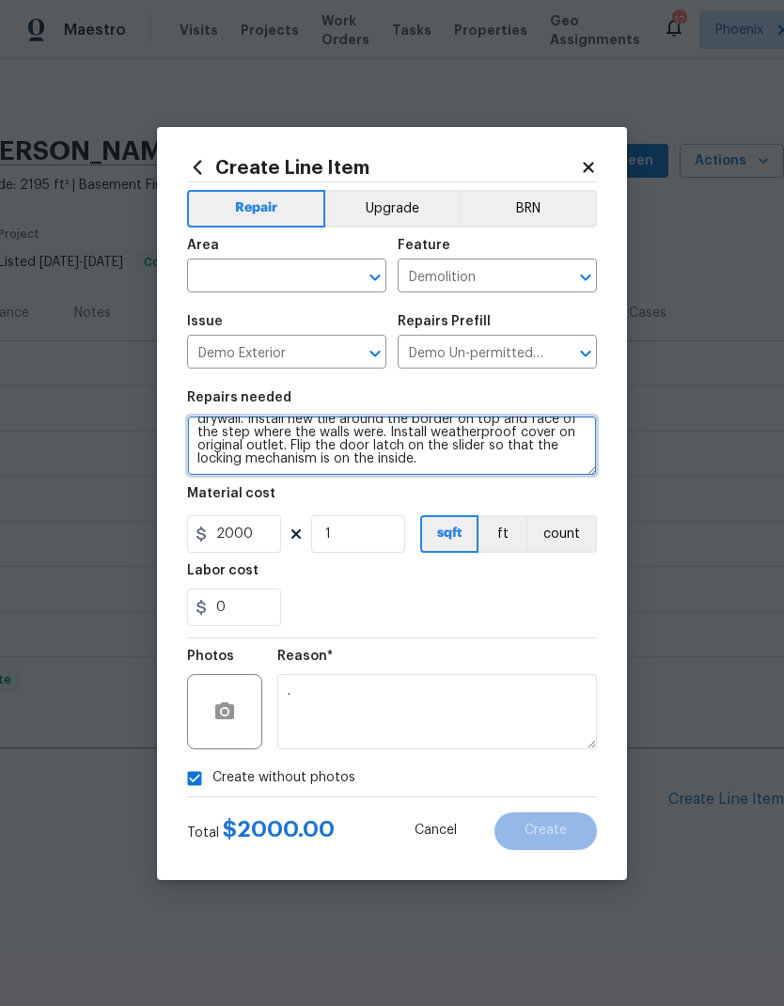
click at [532, 449] on textarea "Demolish back patio addition and return to original. Demo two non-original exte…" at bounding box center [392, 446] width 410 height 60
click at [505, 462] on textarea "Demolish back patio addition and return to original. Demo two non-original exte…" at bounding box center [392, 446] width 410 height 60
click at [267, 276] on input "text" at bounding box center [260, 277] width 147 height 29
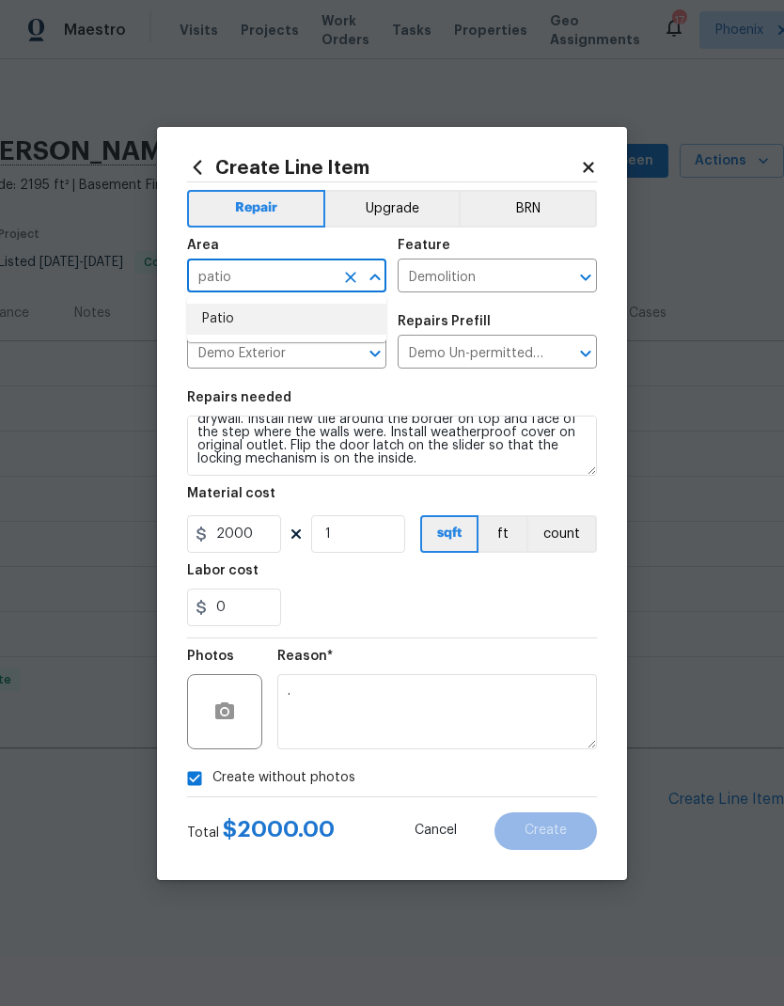
click at [228, 320] on li "Patio" at bounding box center [286, 319] width 199 height 31
type input "Patio"
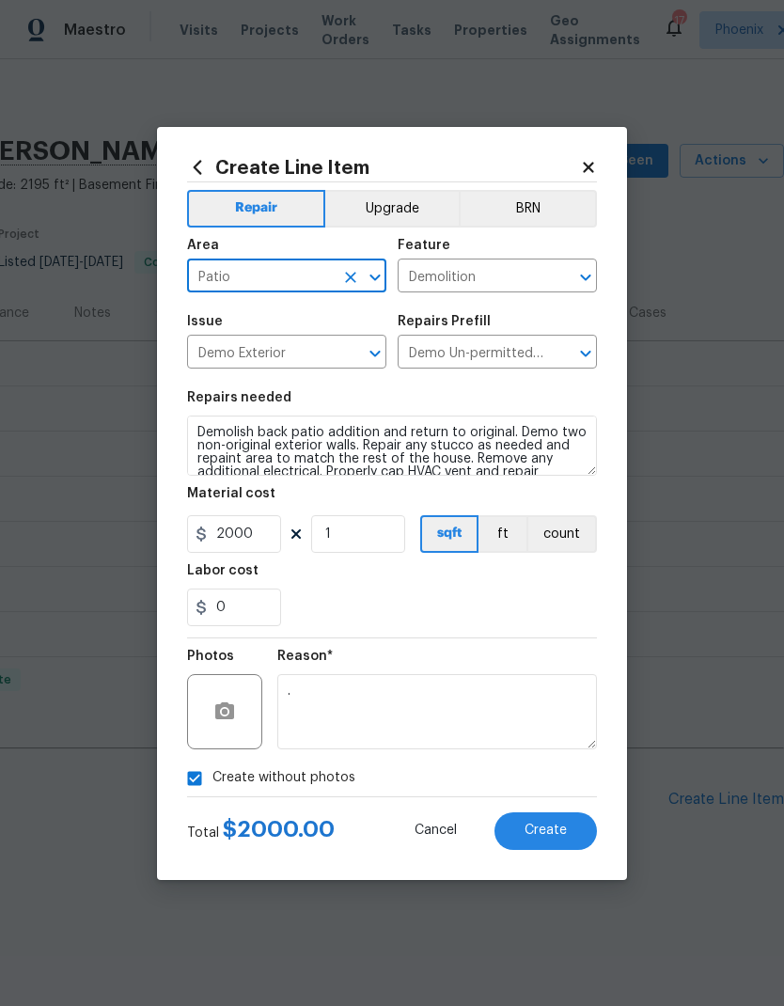
scroll to position [0, 0]
click at [507, 403] on div "Repairs needed" at bounding box center [392, 403] width 410 height 24
click at [245, 707] on button "button" at bounding box center [224, 711] width 45 height 45
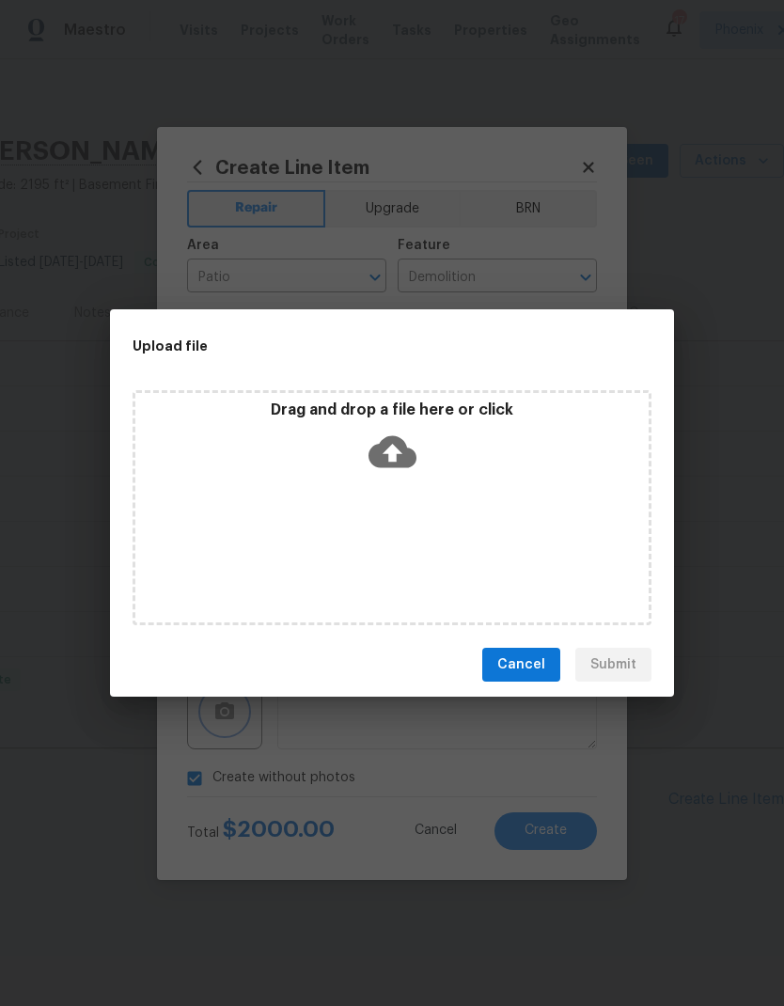
click at [730, 289] on div "Upload file Drag and drop a file here or click Cancel Submit" at bounding box center [392, 503] width 784 height 1006
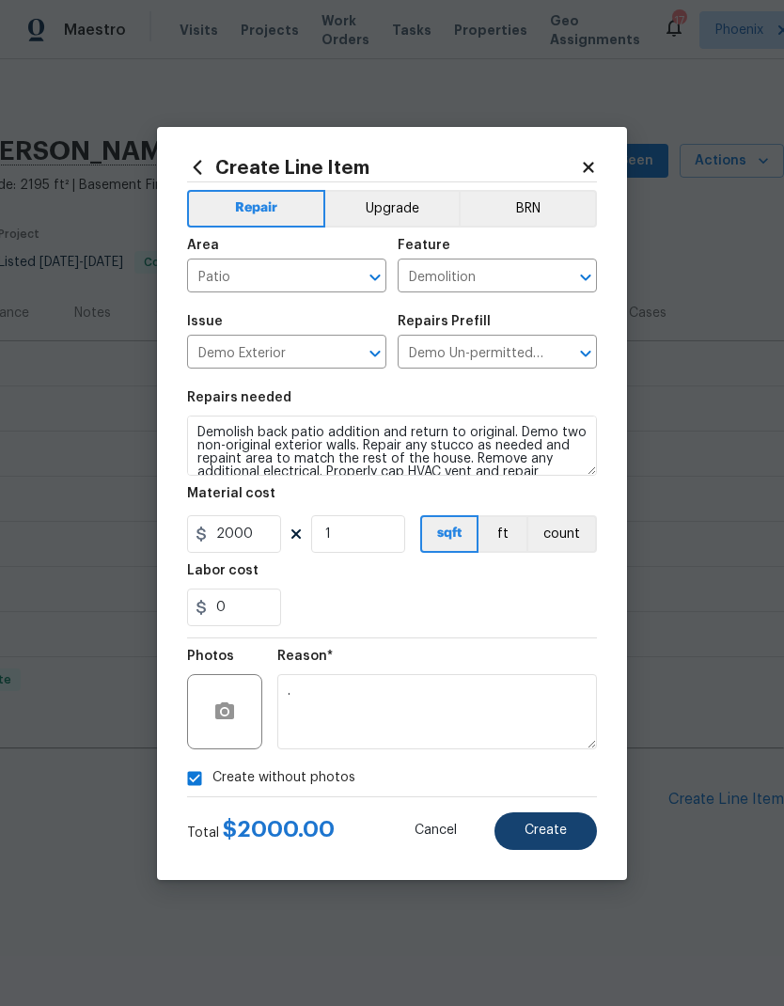
click at [556, 830] on span "Create" at bounding box center [546, 831] width 42 height 14
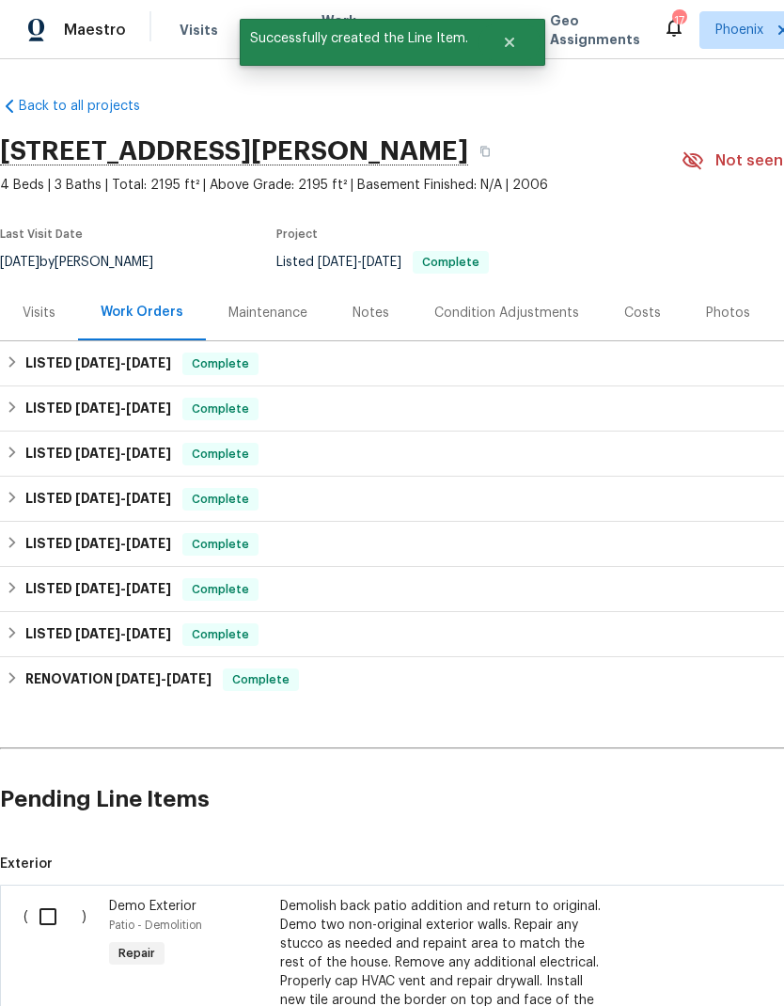
click at [48, 914] on input "checkbox" at bounding box center [55, 916] width 54 height 39
checkbox input "true"
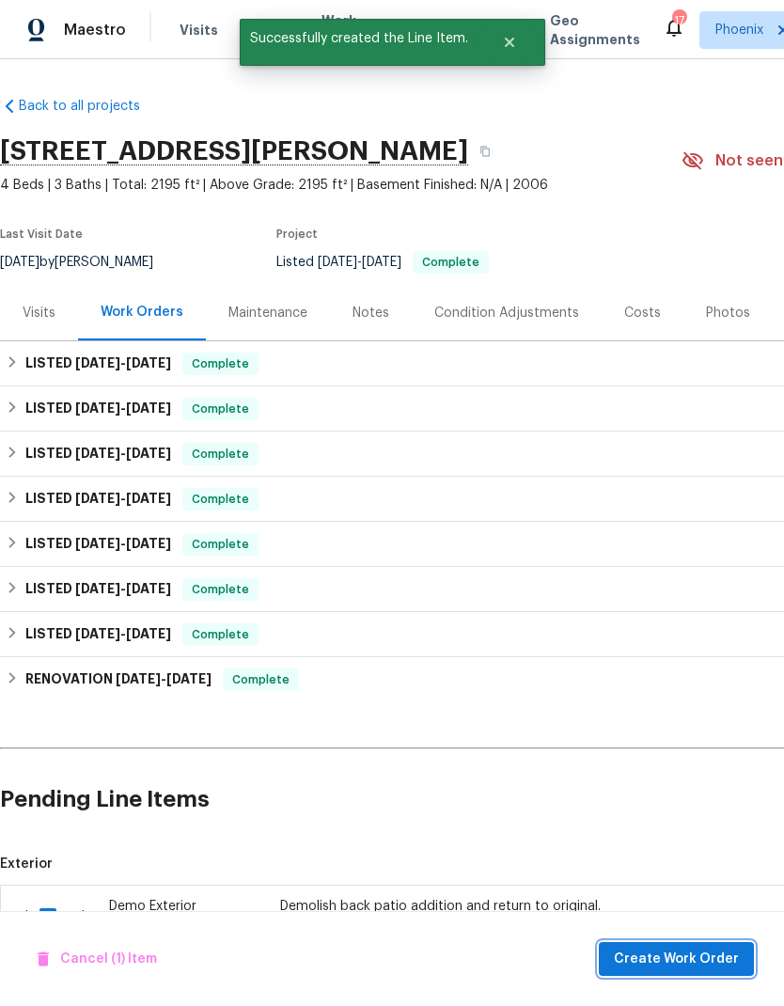
click at [707, 958] on span "Create Work Order" at bounding box center [676, 960] width 125 height 24
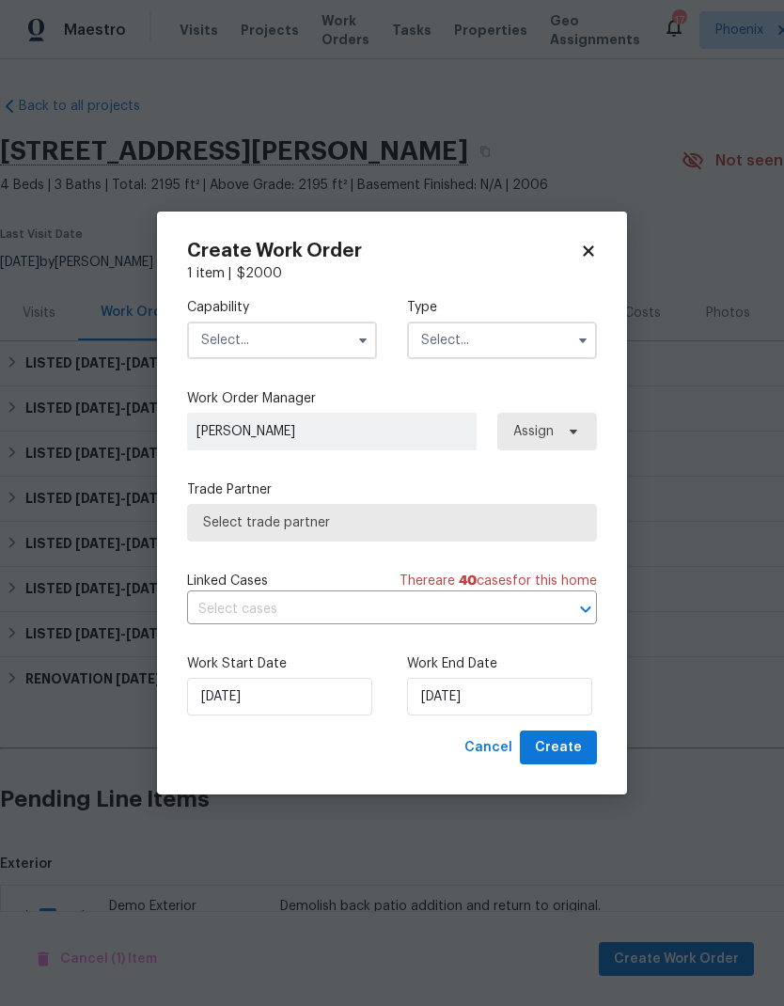
click at [292, 340] on input "text" at bounding box center [282, 341] width 190 height 38
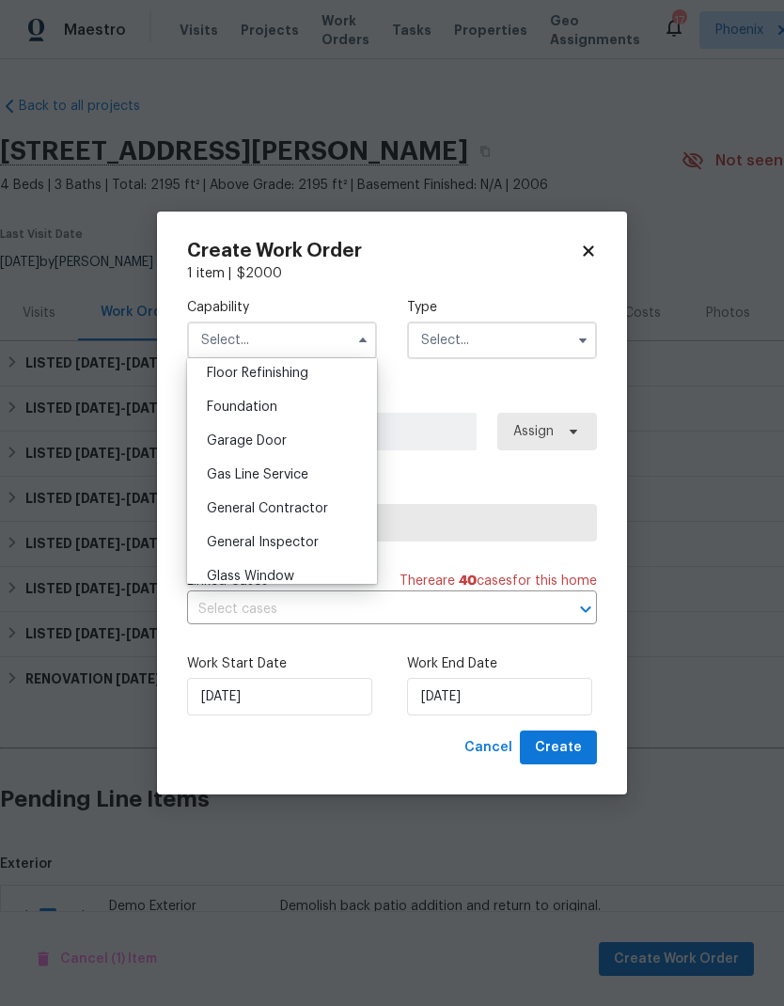
scroll to position [771, 0]
click at [319, 511] on span "General Contractor" at bounding box center [267, 507] width 121 height 13
type input "General Contractor"
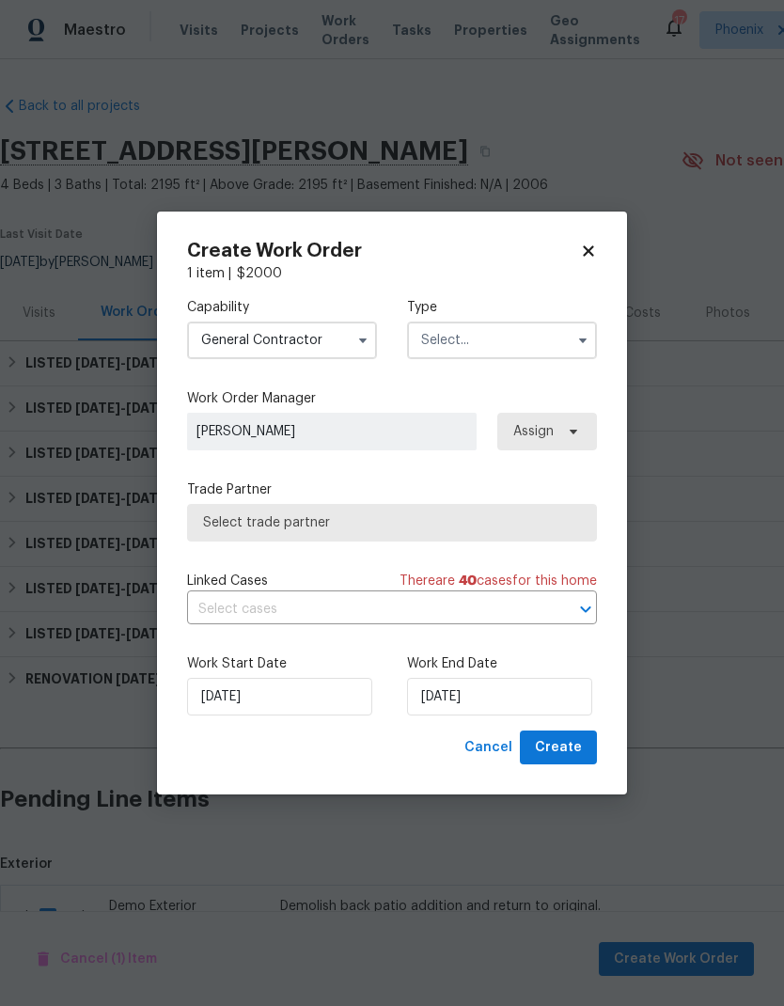
click at [513, 338] on input "text" at bounding box center [502, 341] width 190 height 38
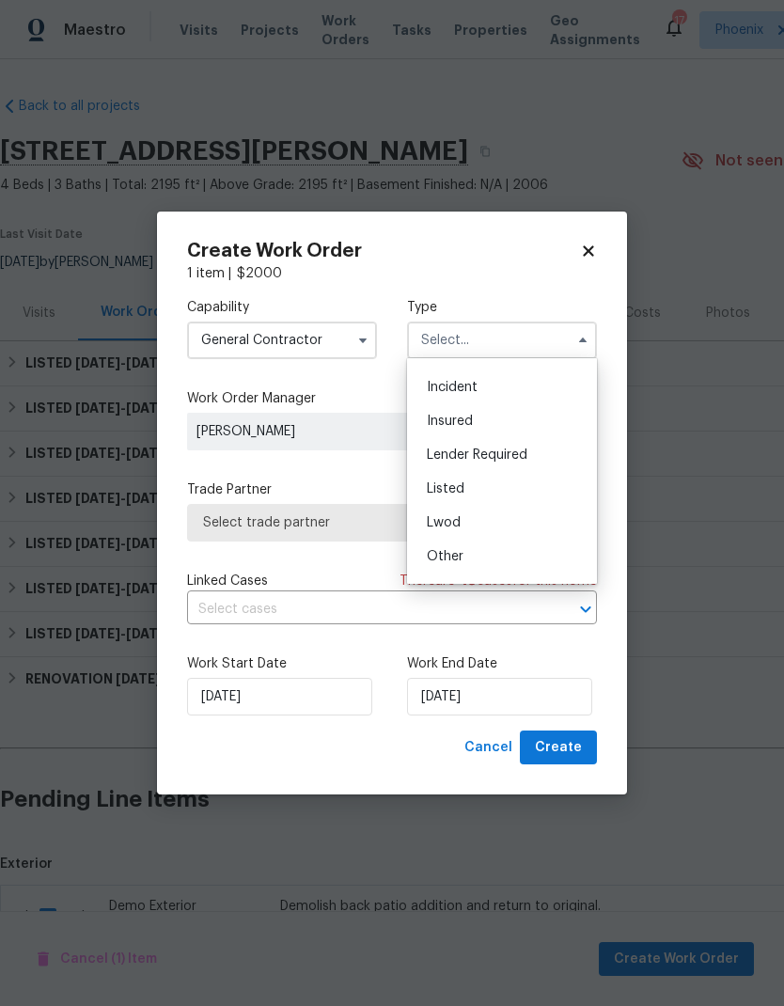
scroll to position [61, 0]
click at [465, 486] on div "Listed" at bounding box center [502, 488] width 181 height 34
type input "Listed"
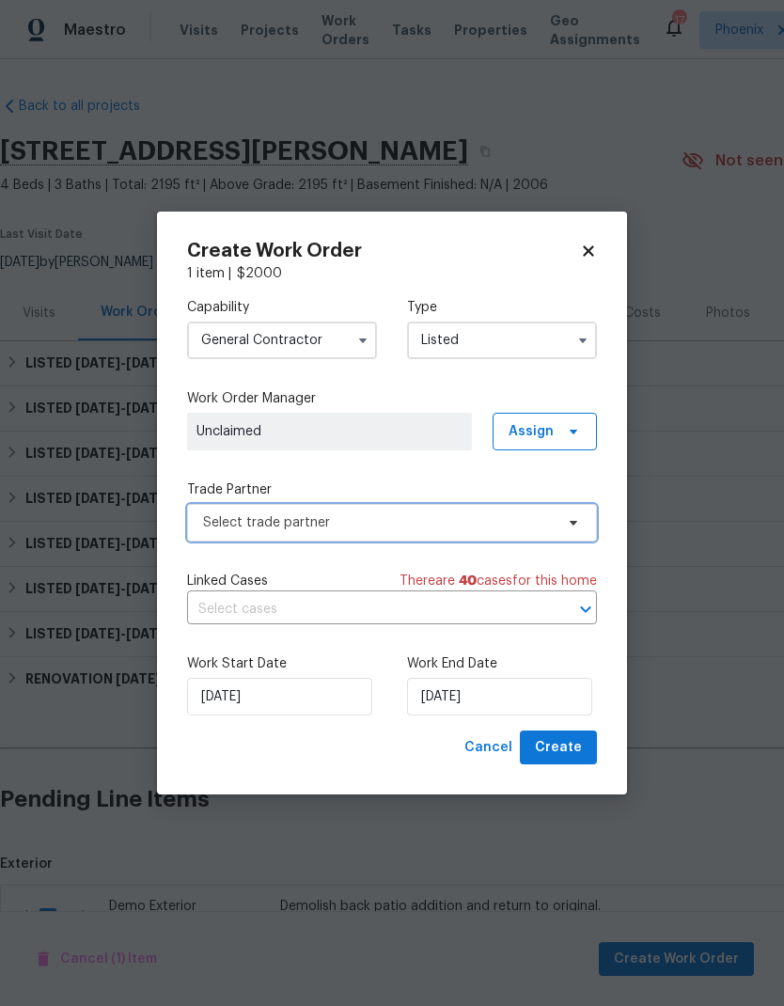
click at [405, 525] on span "Select trade partner" at bounding box center [378, 522] width 351 height 19
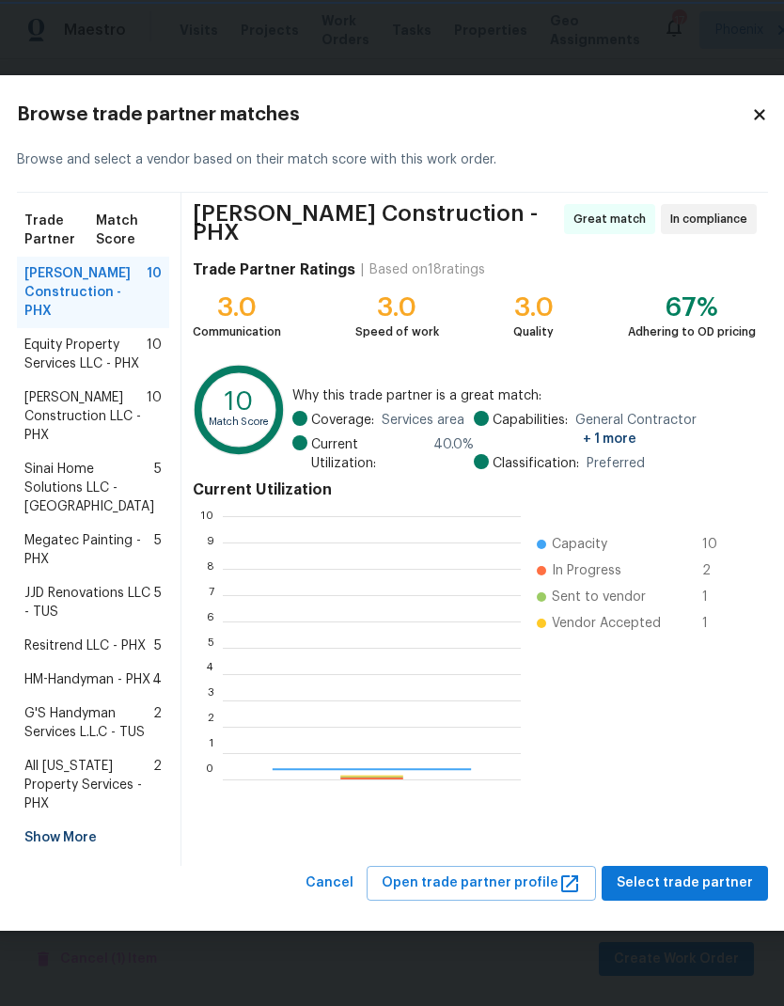
scroll to position [263, 298]
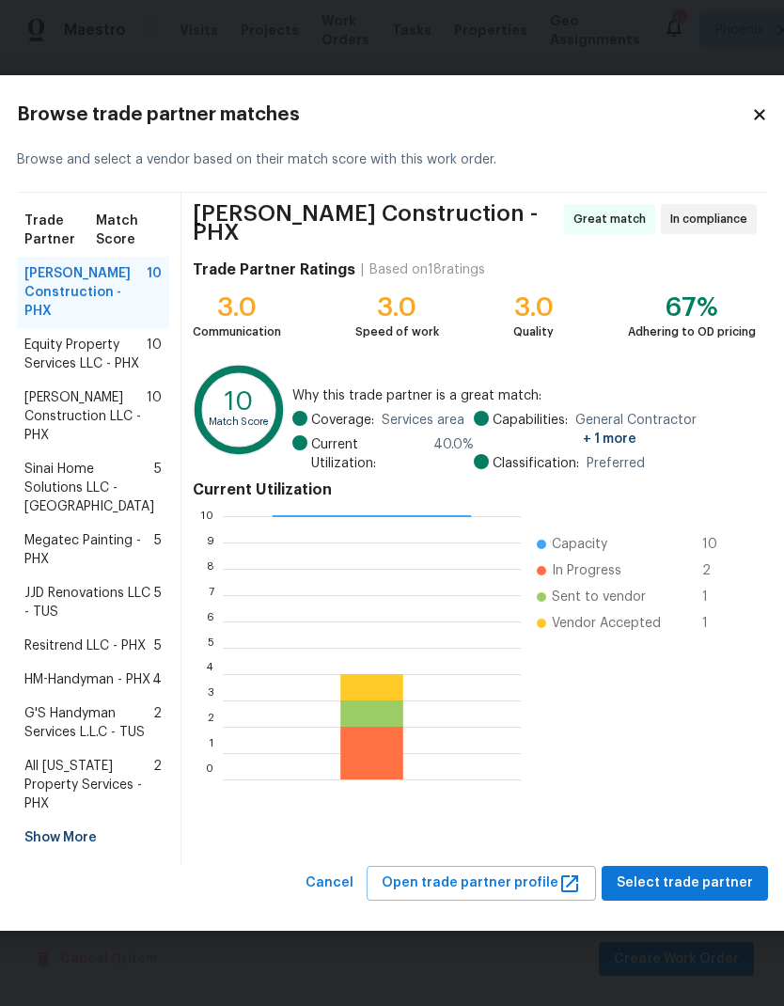
click at [671, 895] on span "Select trade partner" at bounding box center [685, 884] width 136 height 24
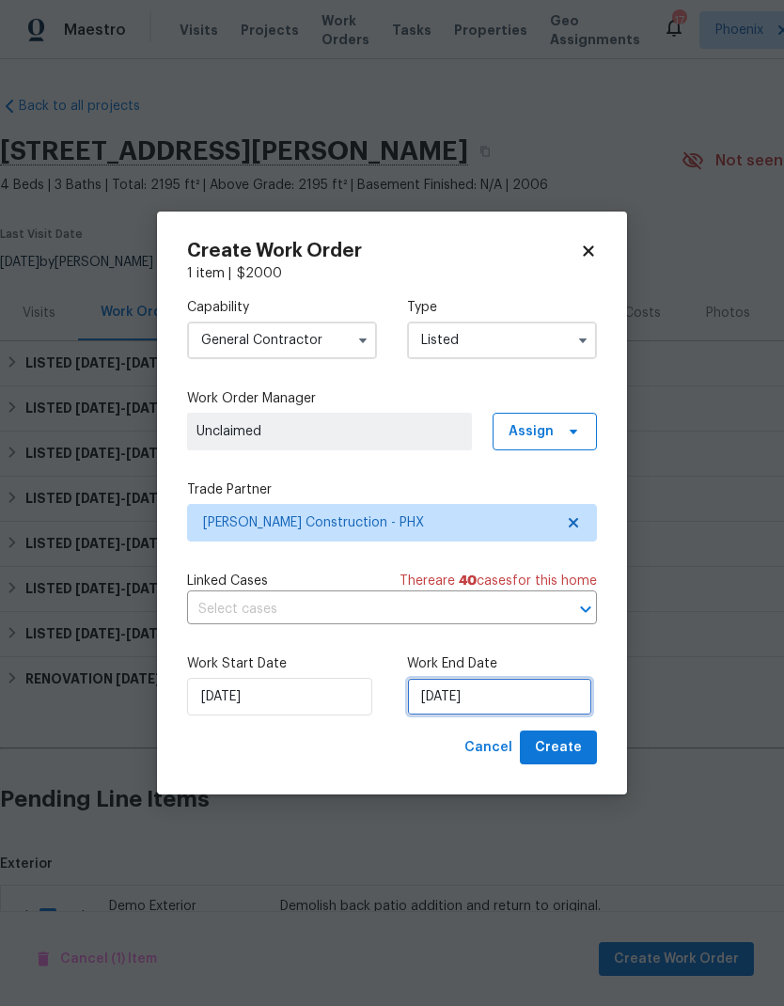
click at [493, 692] on input "[DATE]" at bounding box center [499, 697] width 185 height 38
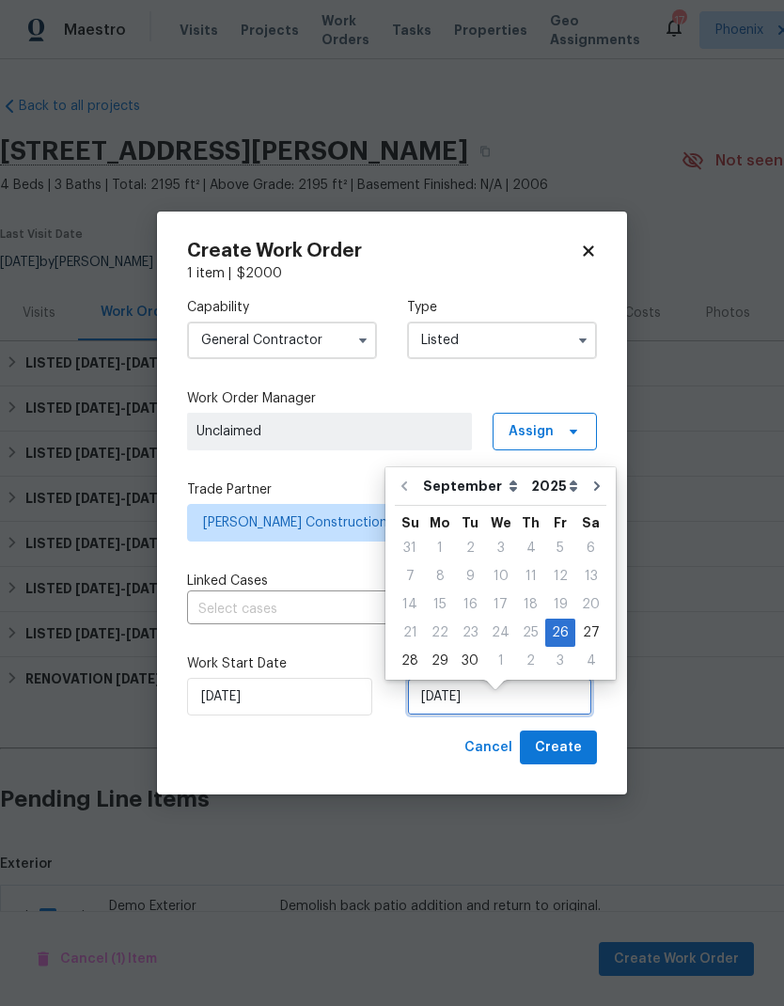
scroll to position [14, 0]
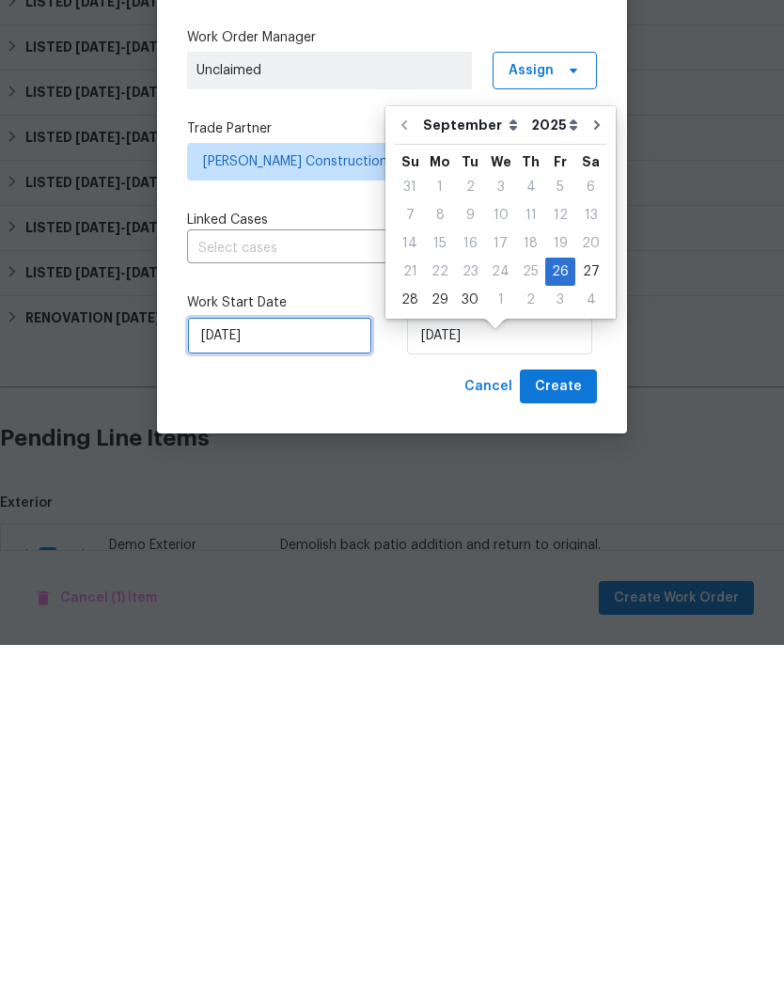
click at [312, 678] on input "[DATE]" at bounding box center [279, 697] width 185 height 38
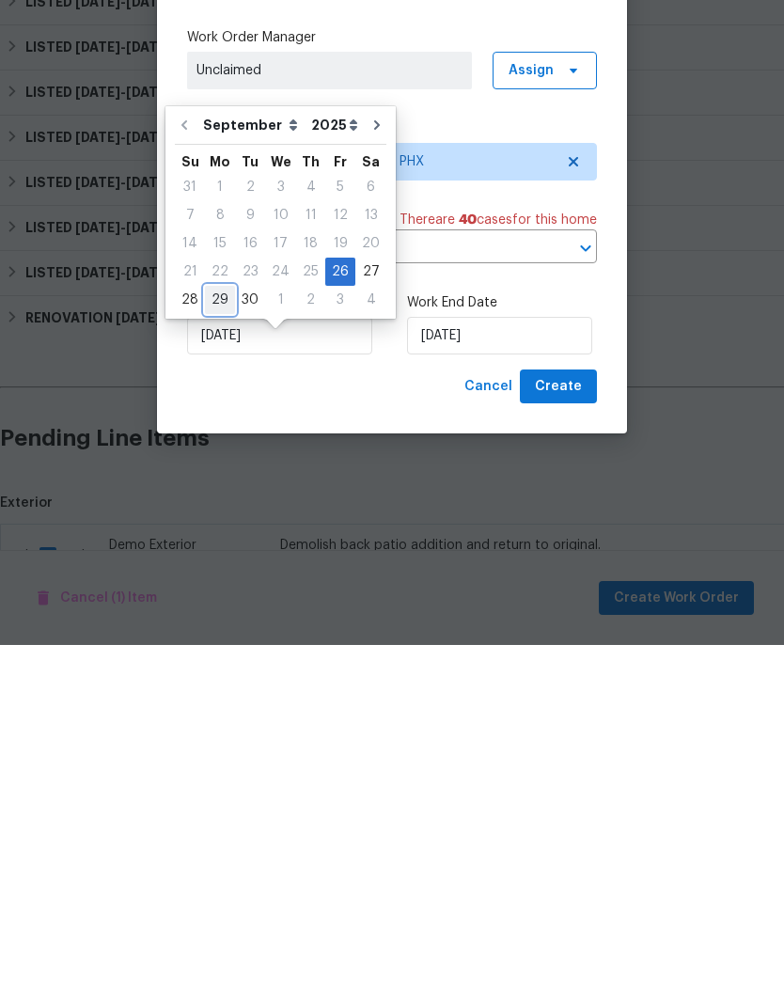
click at [216, 648] on div "29" at bounding box center [220, 661] width 30 height 26
type input "[DATE]"
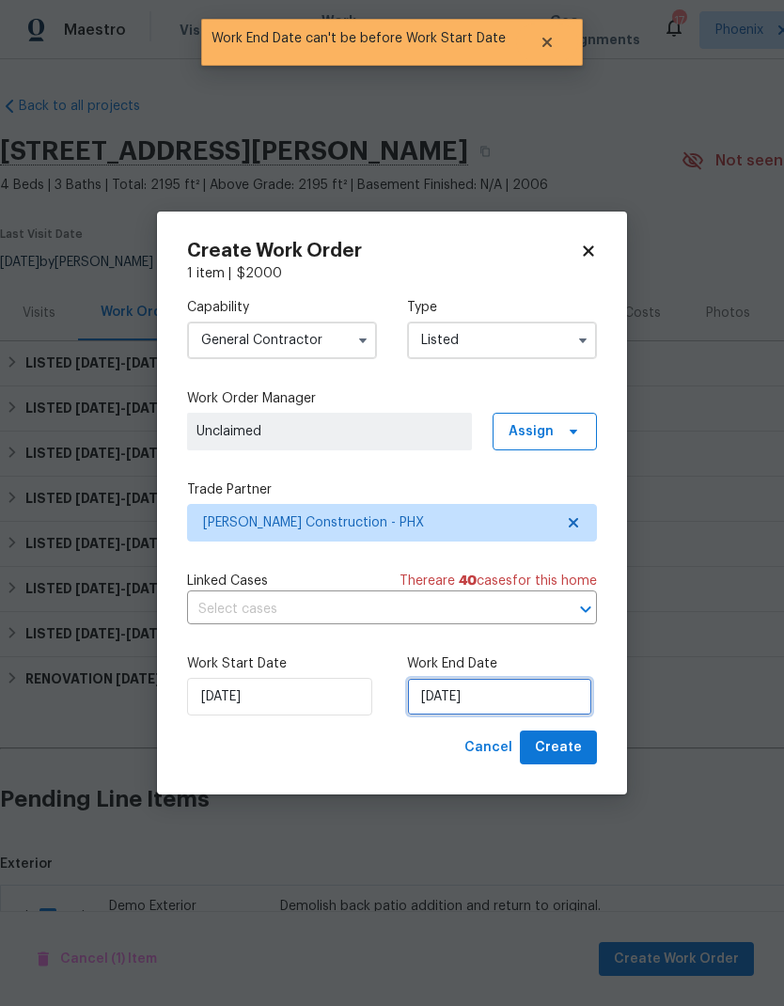
click at [545, 693] on input "[DATE]" at bounding box center [499, 697] width 185 height 38
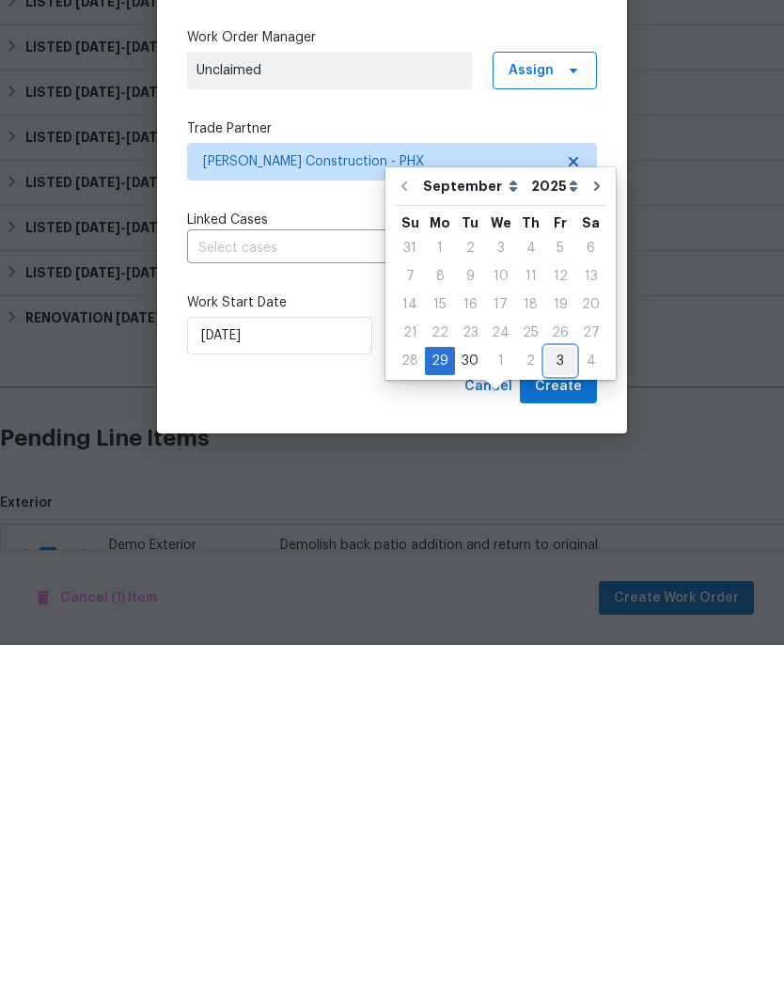
click at [556, 708] on div "3" at bounding box center [560, 722] width 30 height 28
type input "[DATE]"
select select "9"
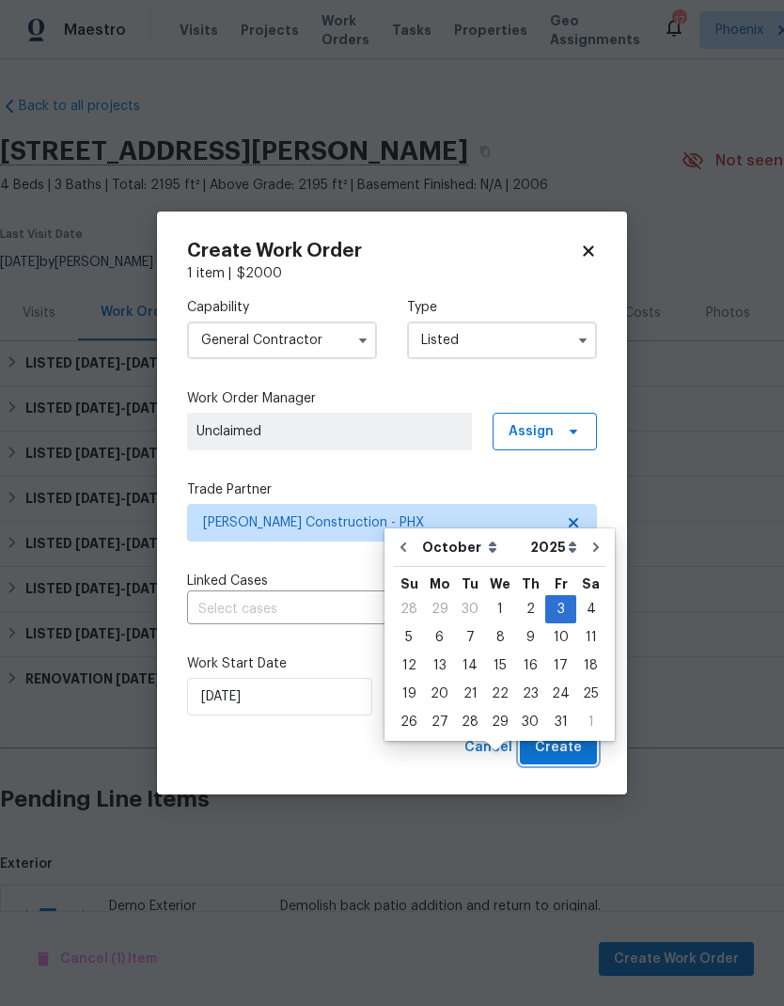
click at [573, 744] on span "Create" at bounding box center [558, 748] width 47 height 24
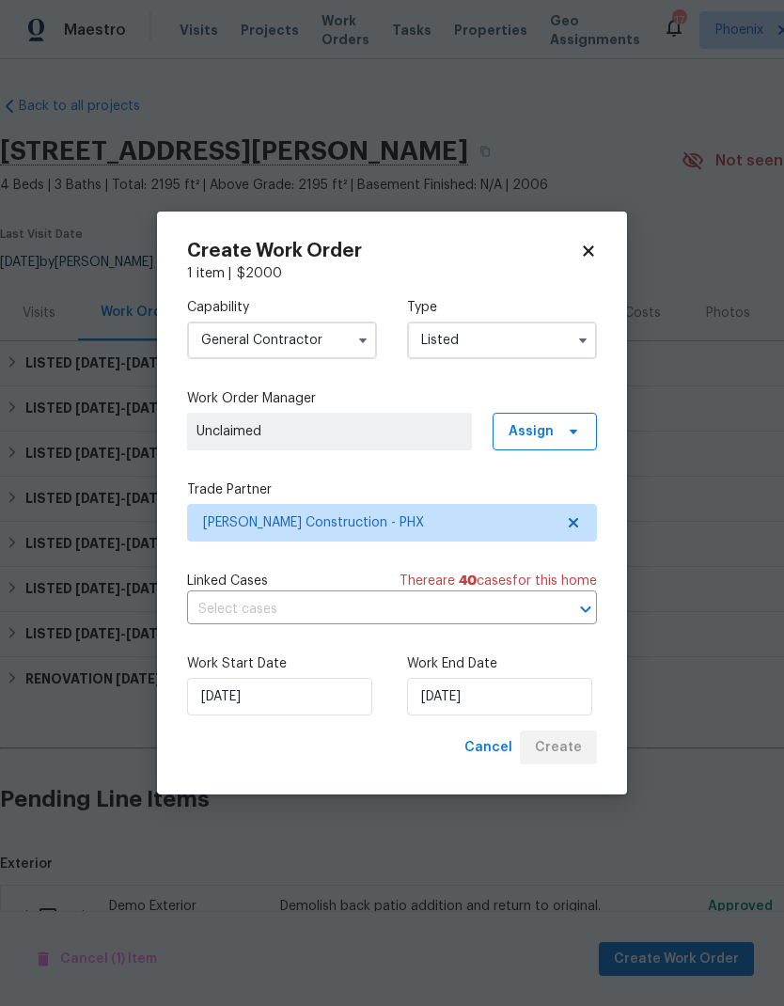
checkbox input "false"
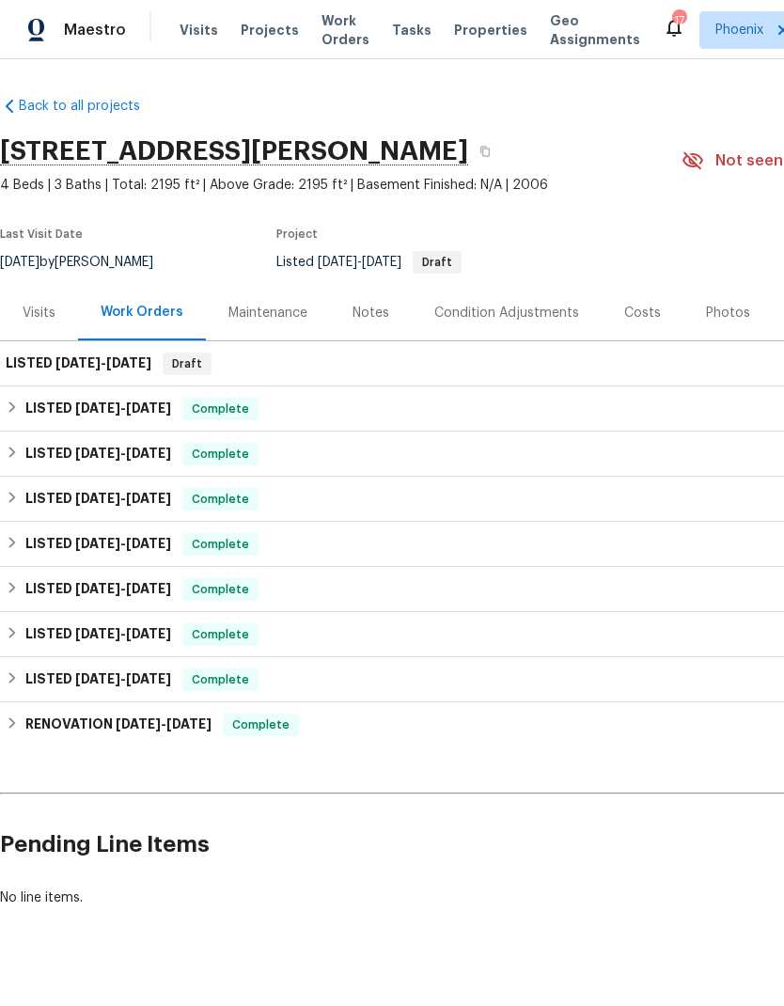
scroll to position [0, 0]
click at [119, 363] on span "[DATE]" at bounding box center [128, 362] width 45 height 13
click at [611, 364] on div "LISTED [DATE] - [DATE] Draft" at bounding box center [531, 364] width 1051 height 23
click at [121, 365] on span "[DATE]" at bounding box center [128, 362] width 45 height 13
click at [142, 360] on span "[DATE]" at bounding box center [128, 362] width 45 height 13
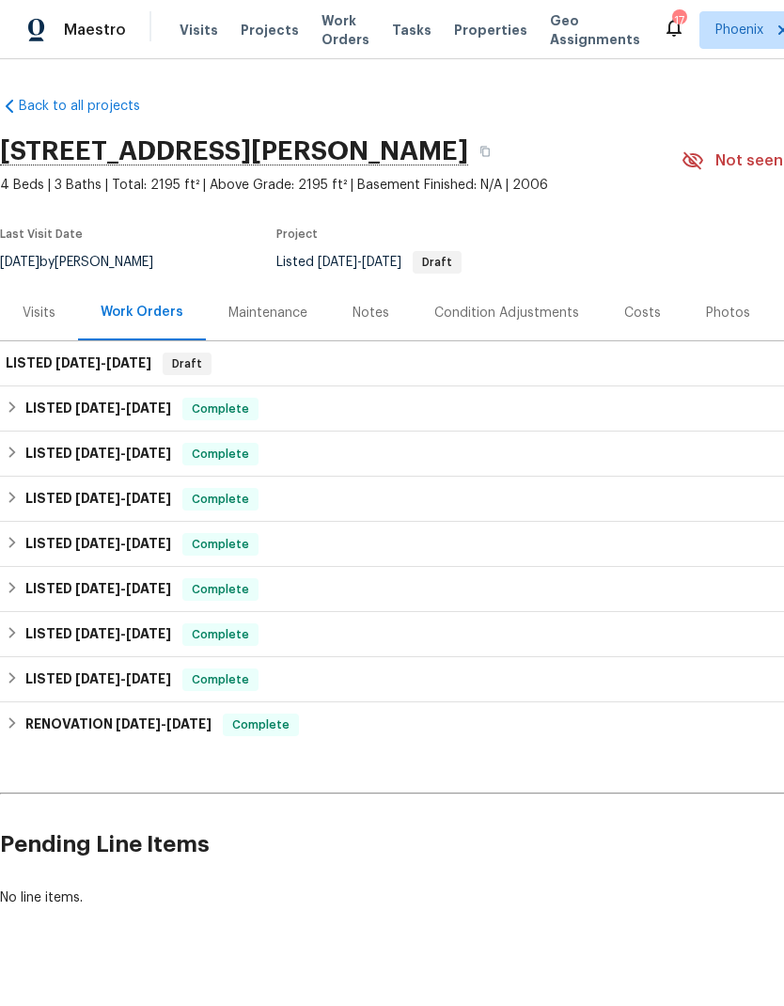
click at [42, 307] on div "Visits" at bounding box center [39, 313] width 33 height 19
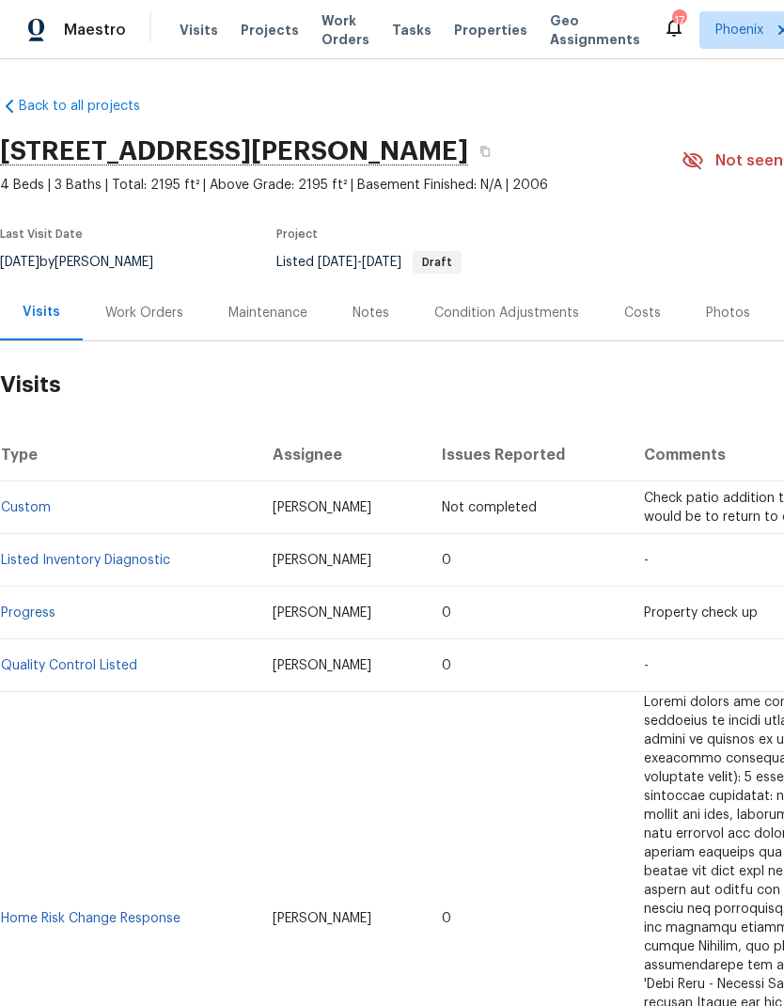
click at [175, 317] on div "Work Orders" at bounding box center [144, 313] width 78 height 19
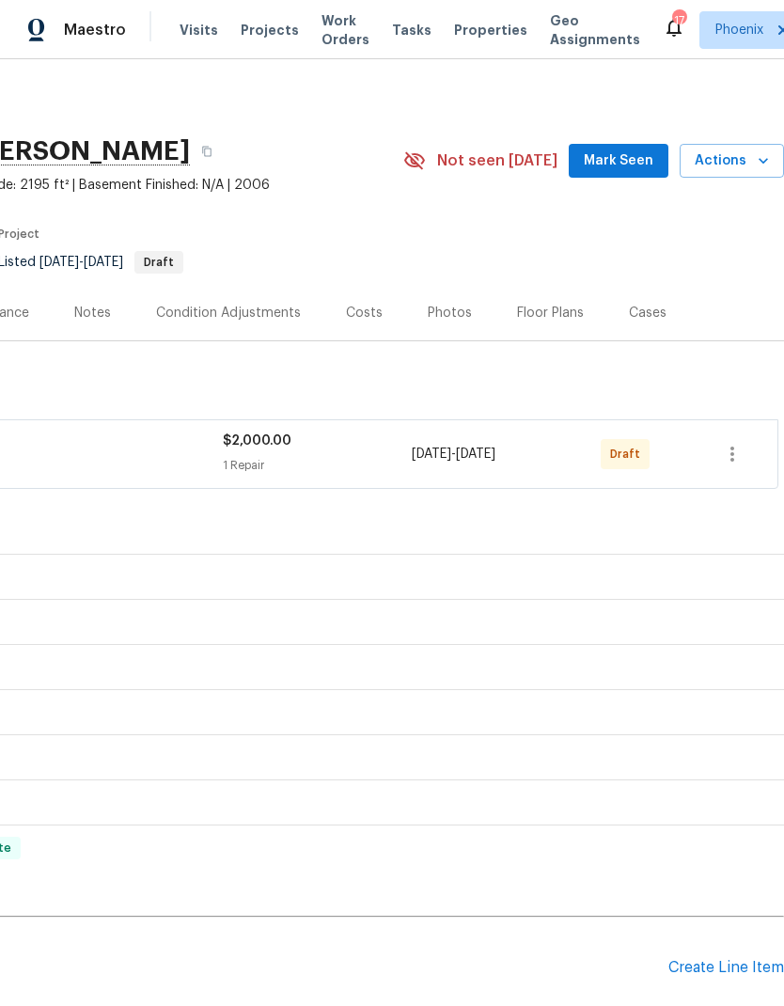
scroll to position [0, 278]
click at [736, 450] on icon "button" at bounding box center [732, 454] width 23 height 23
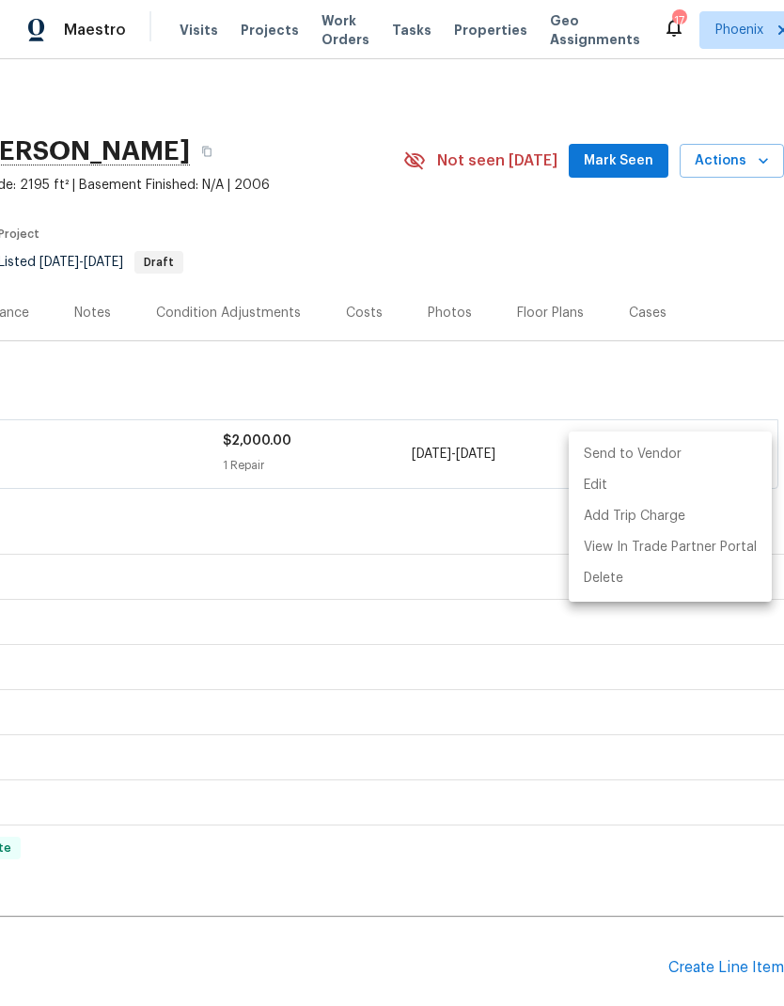
click at [659, 457] on li "Send to Vendor" at bounding box center [670, 454] width 203 height 31
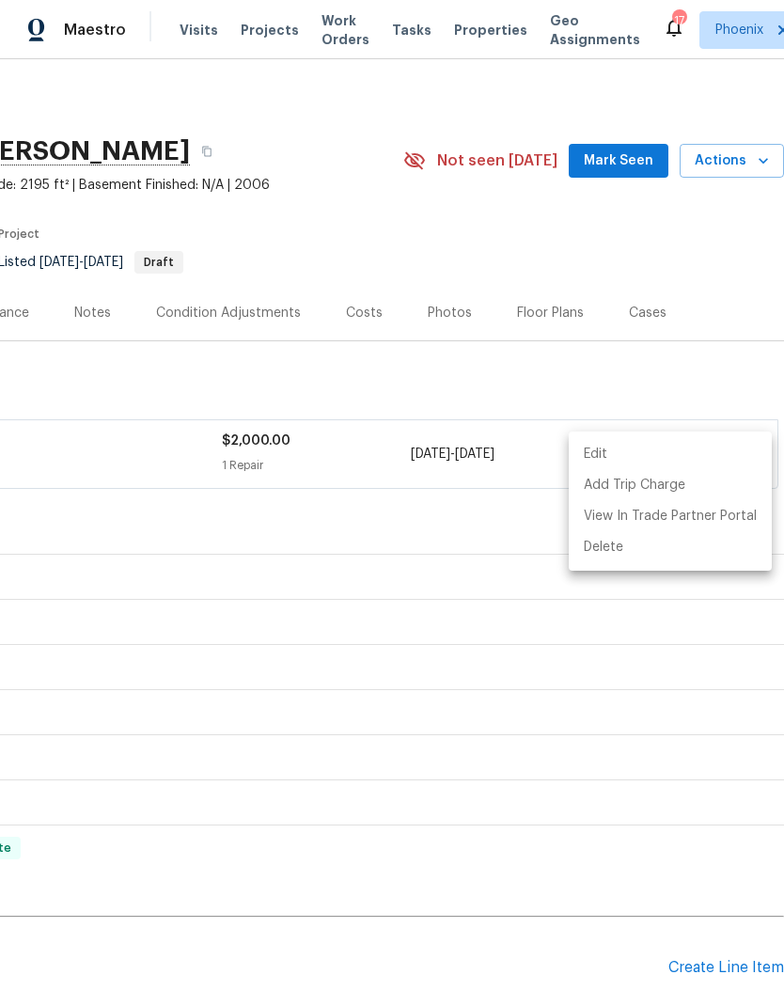
click at [701, 737] on div at bounding box center [392, 503] width 784 height 1006
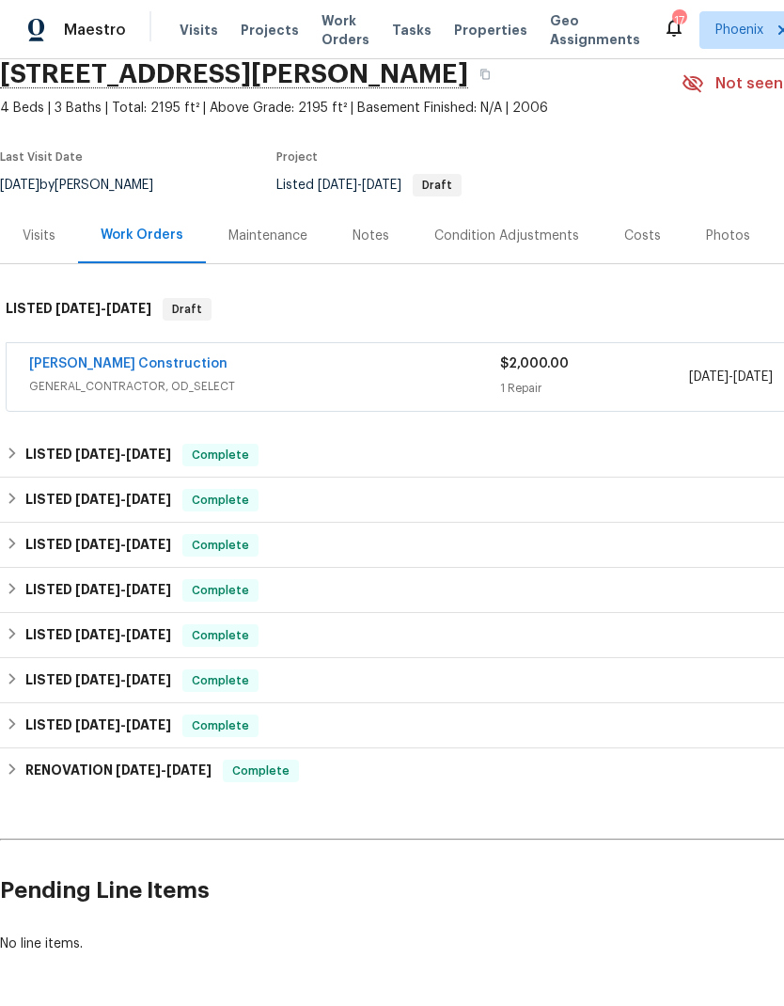
scroll to position [76, 0]
